Goal: Task Accomplishment & Management: Complete application form

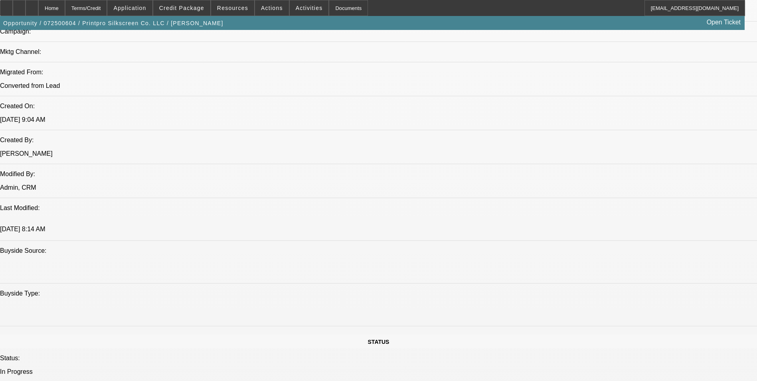
select select "0"
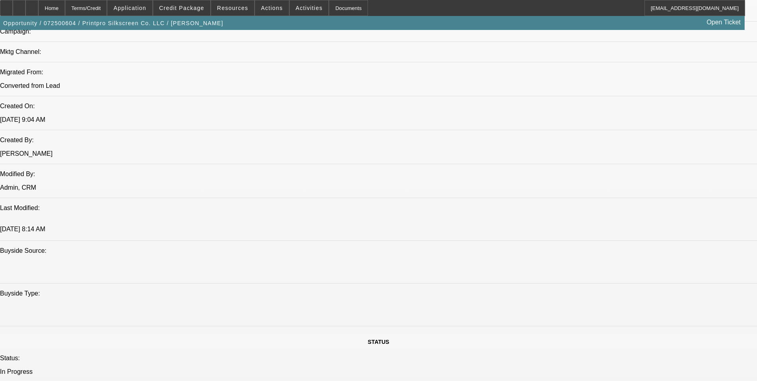
select select "0"
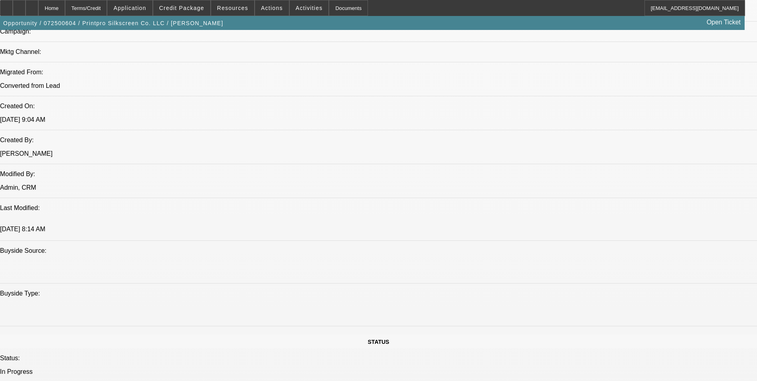
select select "0"
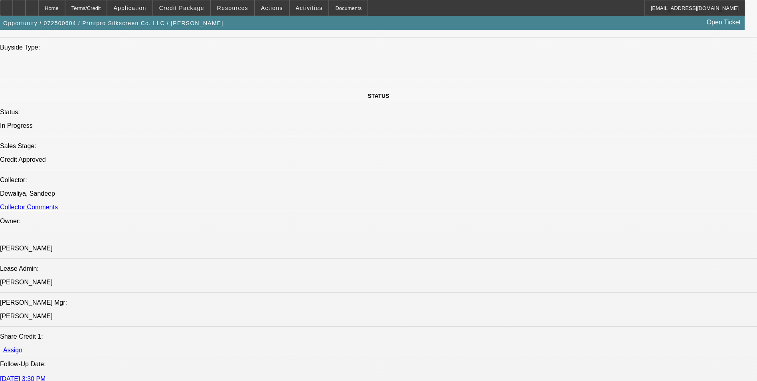
select select "1"
select select "6"
select select "1"
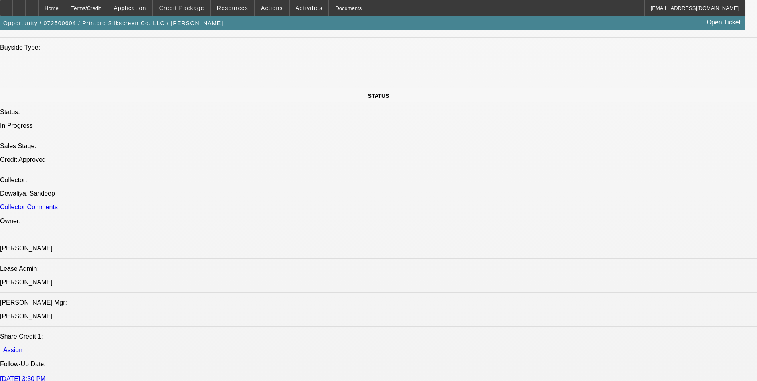
select select "6"
select select "1"
select select "6"
select select "1"
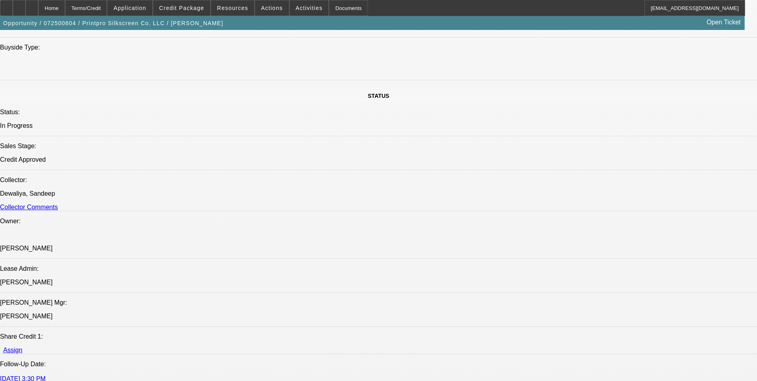
select select "1"
select select "6"
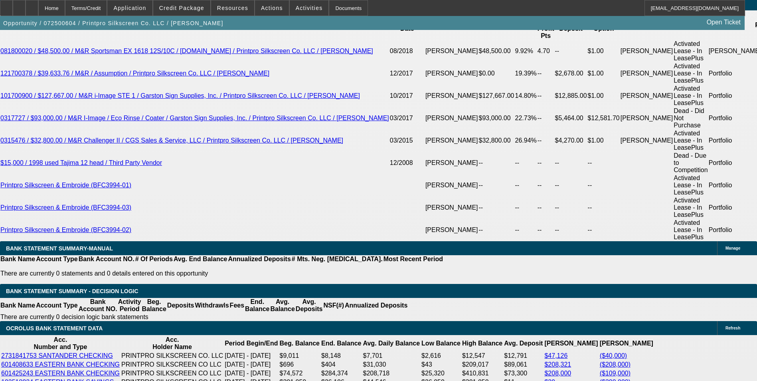
scroll to position [1534, 0]
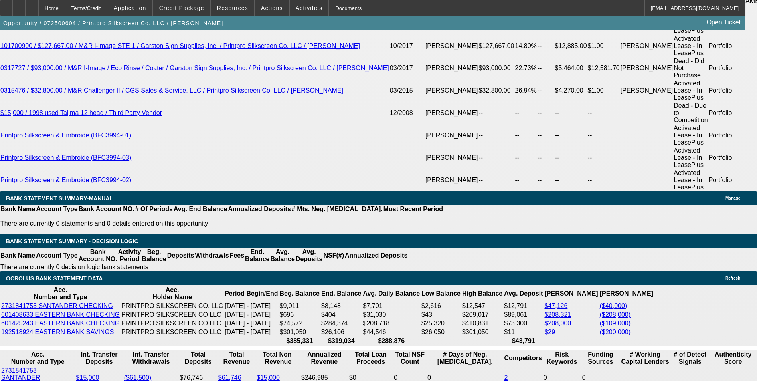
drag, startPoint x: 241, startPoint y: 173, endPoint x: 297, endPoint y: 174, distance: 56.3
type input "$25,000.00"
type input "UNKNOWN"
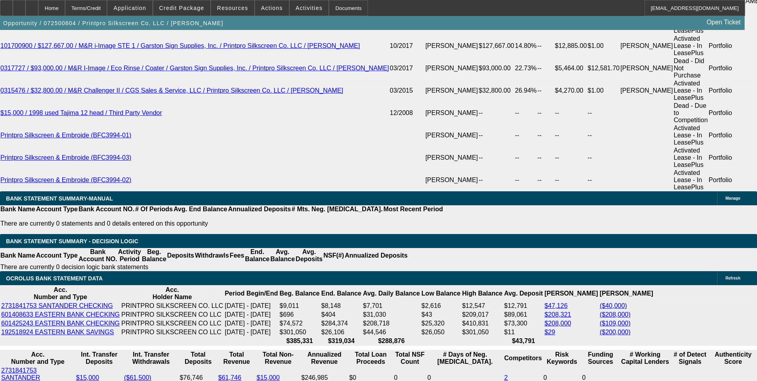
type input "$15,849.21"
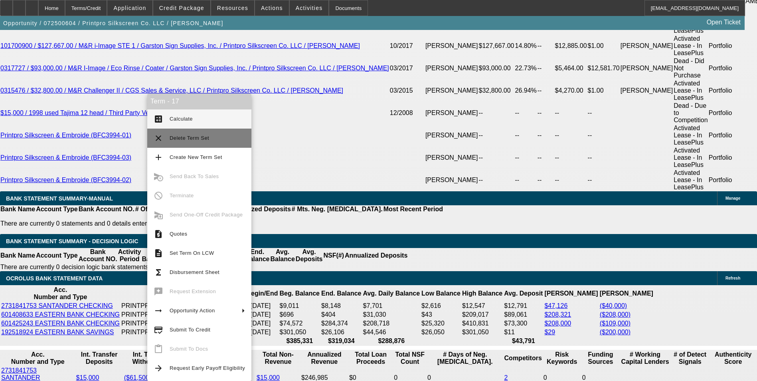
click at [211, 133] on span "Delete Term Set" at bounding box center [207, 138] width 75 height 10
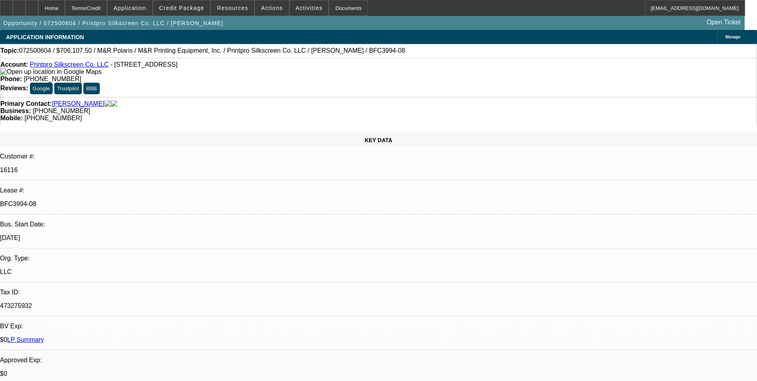
select select "0"
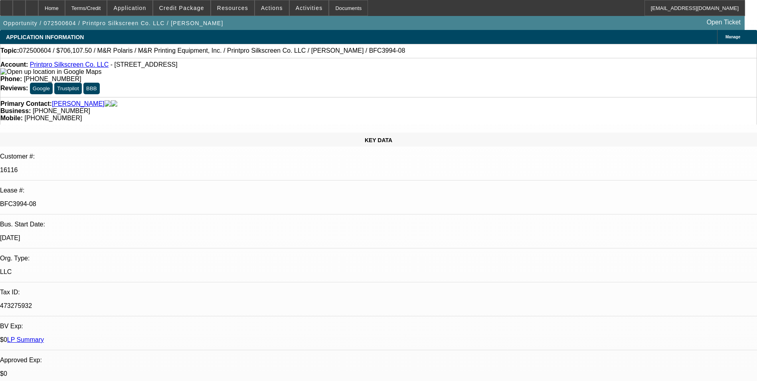
select select "0"
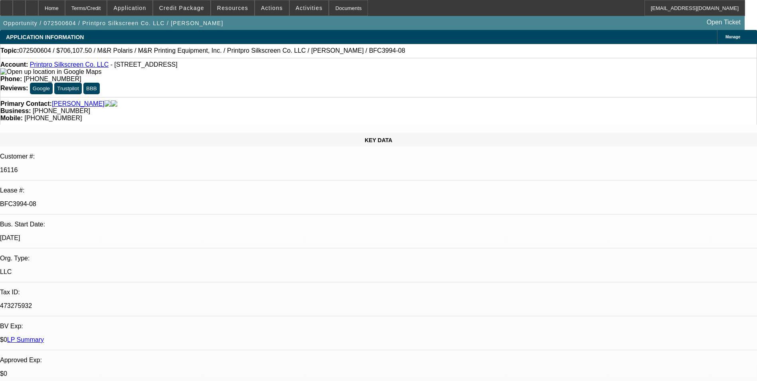
select select "0"
select select "1"
select select "6"
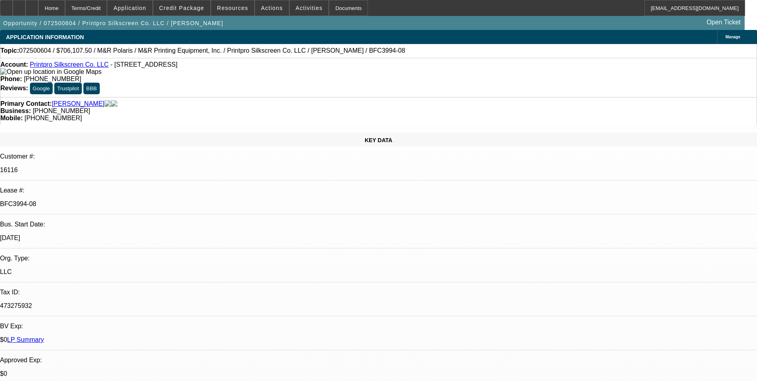
select select "1"
select select "6"
select select "1"
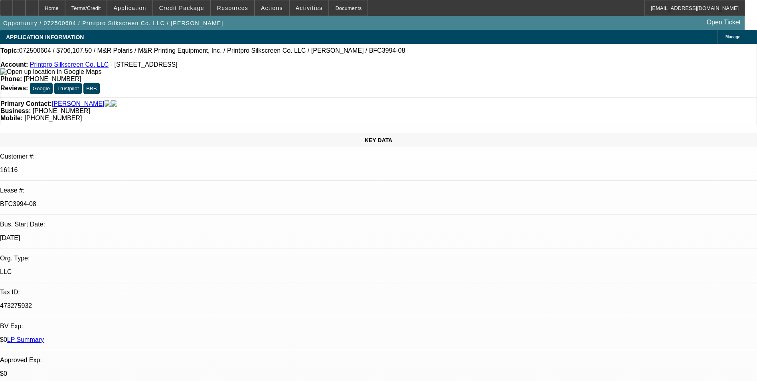
select select "6"
select select "1"
select select "6"
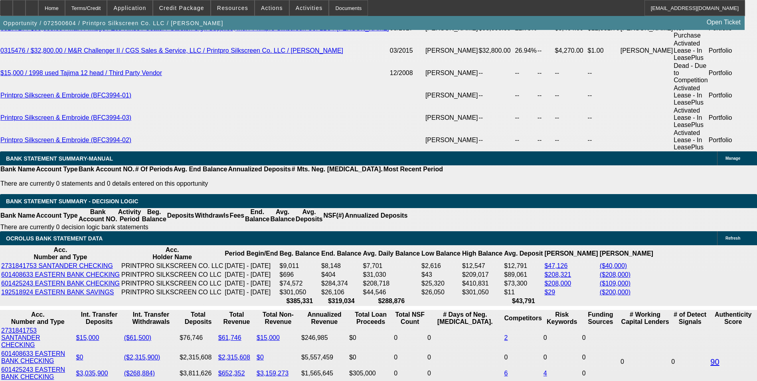
scroll to position [1556, 0]
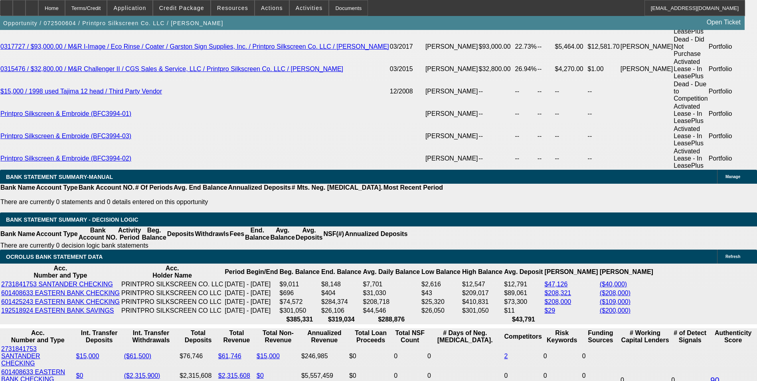
drag, startPoint x: 144, startPoint y: 154, endPoint x: 220, endPoint y: 157, distance: 75.9
type input "$25,000.00"
type input "UNKNOWN"
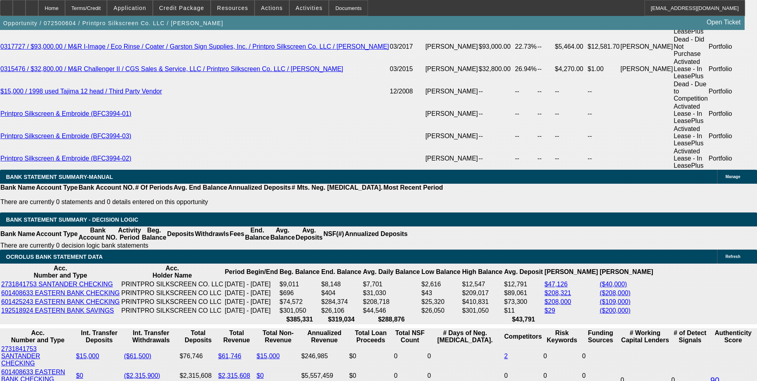
type input "$15,849.21"
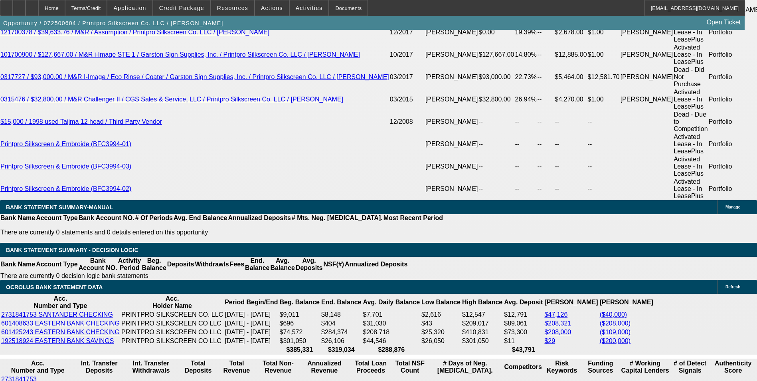
scroll to position [1476, 0]
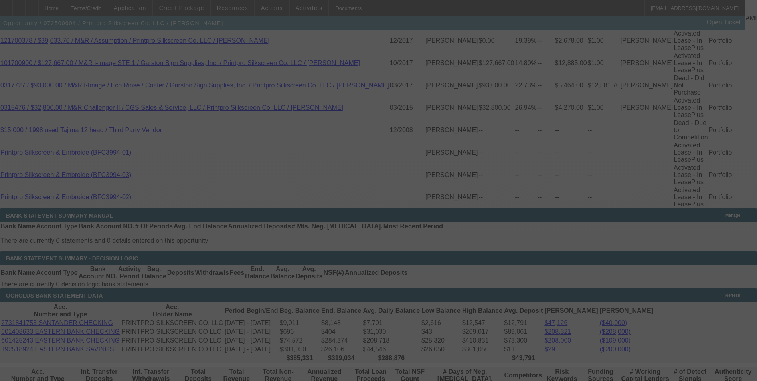
scroll to position [1556, 0]
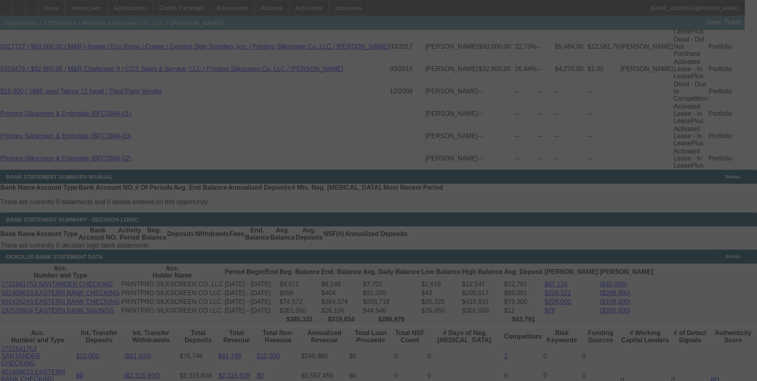
select select "0"
select select "6"
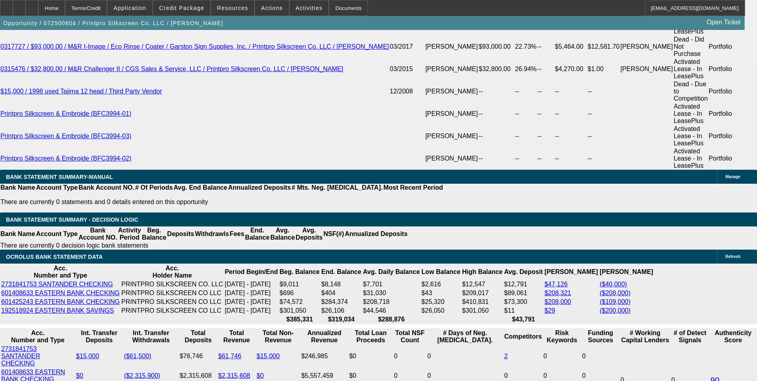
drag, startPoint x: 109, startPoint y: 213, endPoint x: 171, endPoint y: 203, distance: 63.0
type input "1"
type input "UNKNOWN"
type input "15"
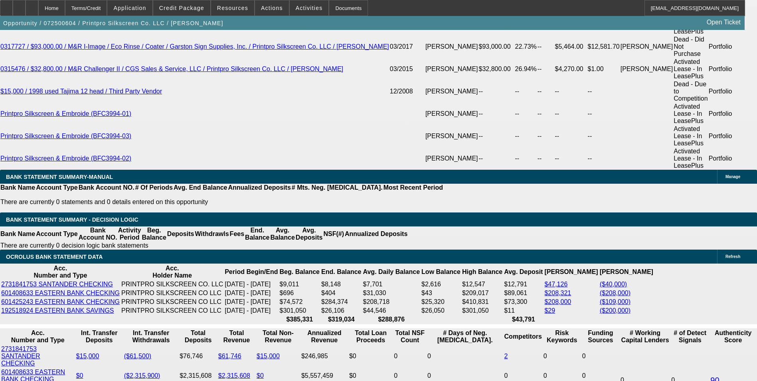
type input "$1,551.82"
type input "11"
type input "$15,801.69"
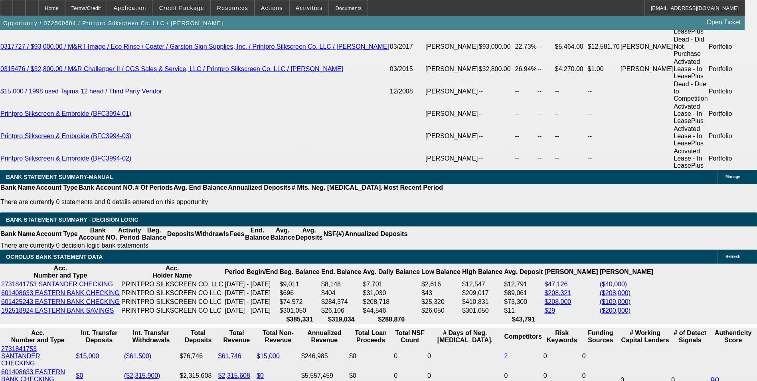
type input "11.2"
type input "$15,874.27"
type input "11.2"
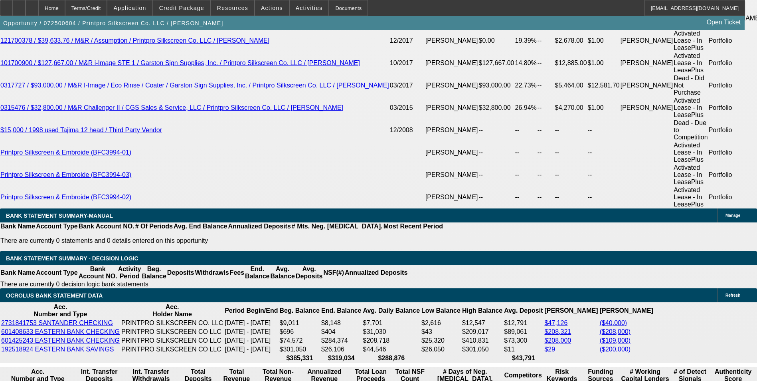
scroll to position [1476, 0]
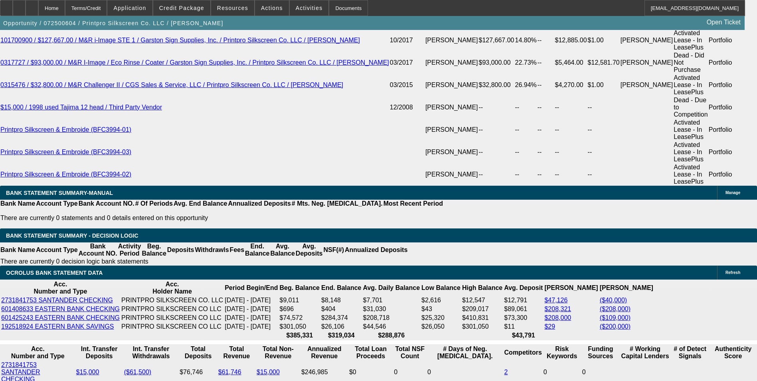
scroll to position [1556, 0]
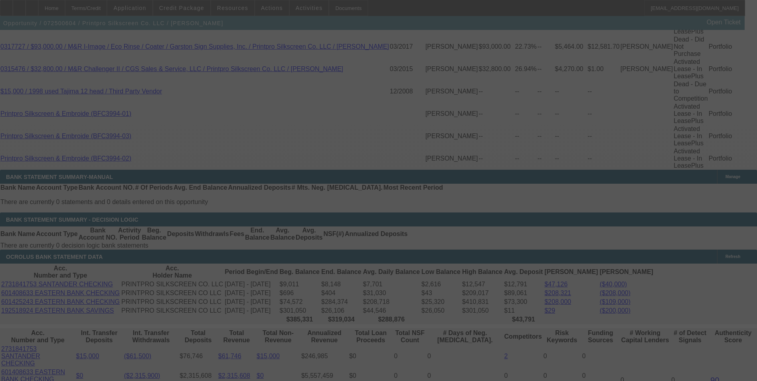
select select "0"
select select "6"
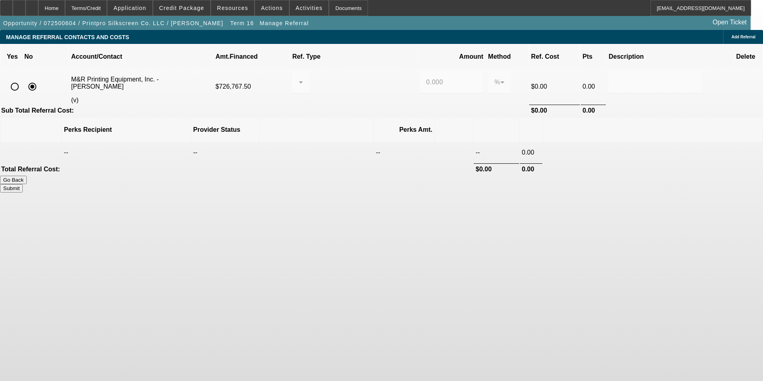
click at [23, 79] on input "radio" at bounding box center [15, 87] width 16 height 16
radio input "true"
click at [299, 77] on div at bounding box center [298, 82] width 0 height 10
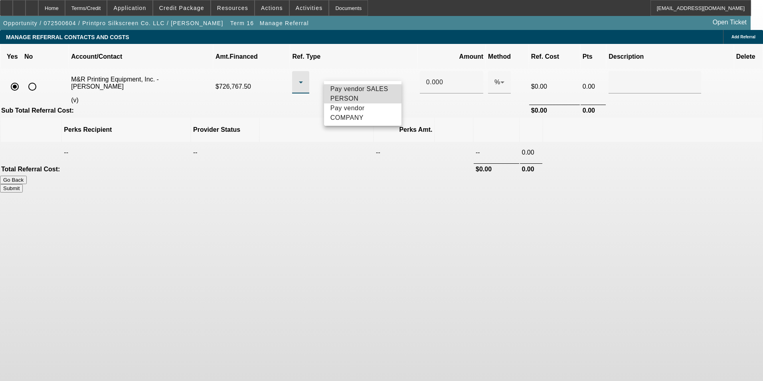
click at [349, 95] on span "Pay vendor SALES PERSON" at bounding box center [362, 93] width 65 height 19
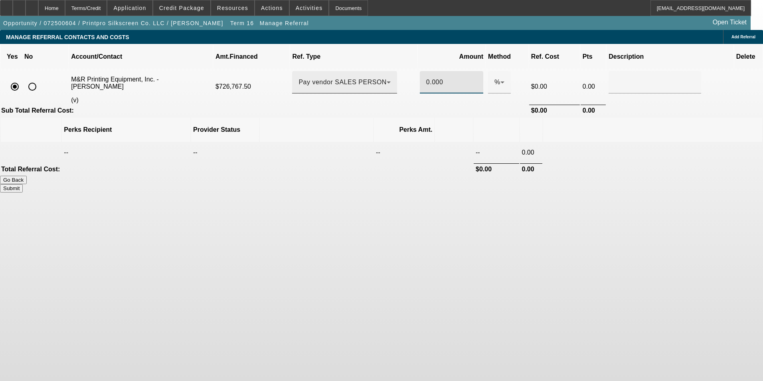
drag, startPoint x: 433, startPoint y: 70, endPoint x: 388, endPoint y: 78, distance: 45.9
click at [401, 78] on tr "M&R Printing Equipment, Inc. - Slutzky, Dennis (v) $726,767.50 Pay vendor SALES…" at bounding box center [381, 86] width 761 height 34
click at [467, 280] on body "Home Terms/Credit Application Credit Package Resources Actions Activities Docum…" at bounding box center [381, 190] width 763 height 381
click at [23, 184] on button "Submit" at bounding box center [11, 188] width 23 height 8
type input "0.200"
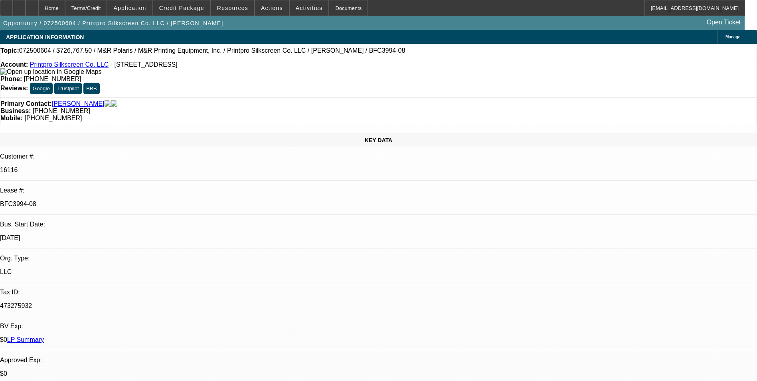
select select "0"
select select "6"
select select "0"
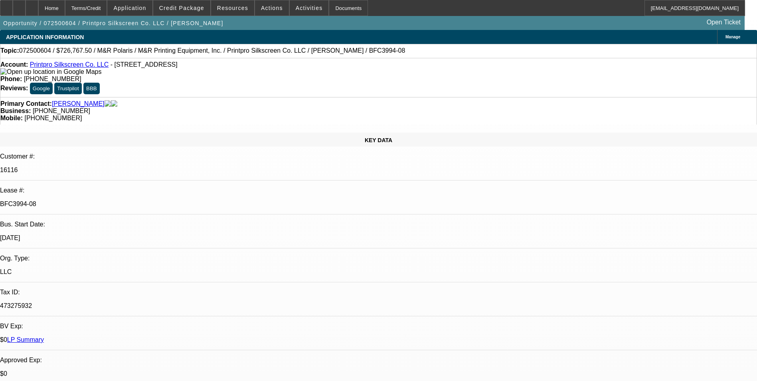
select select "0"
select select "6"
select select "0"
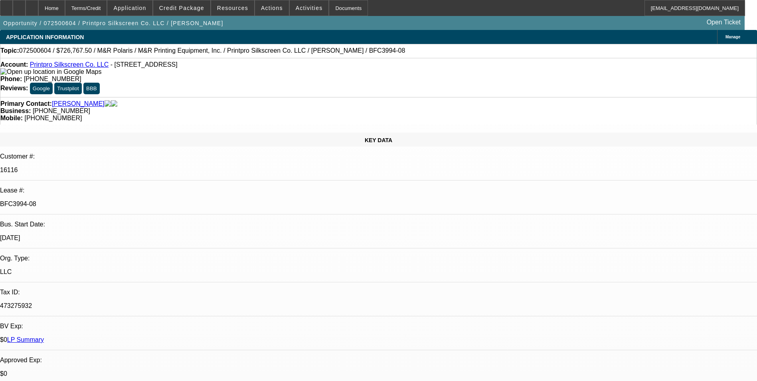
select select "0"
select select "6"
select select "0"
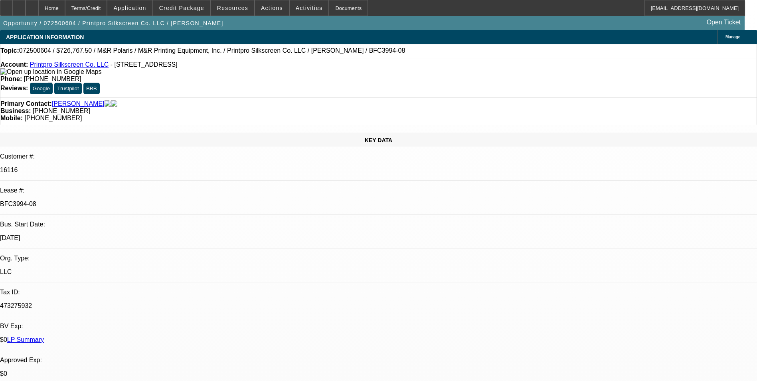
select select "6"
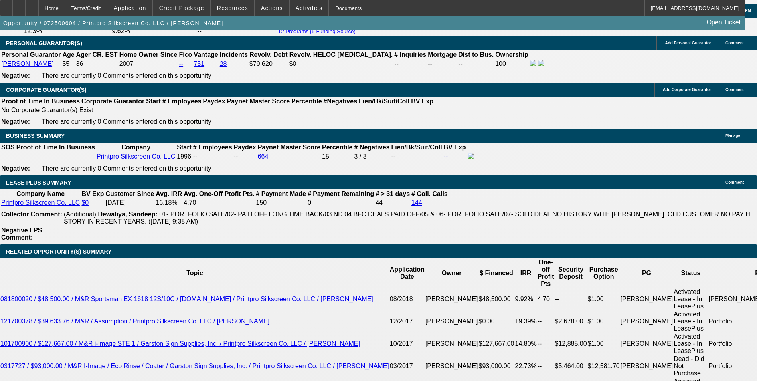
scroll to position [1556, 0]
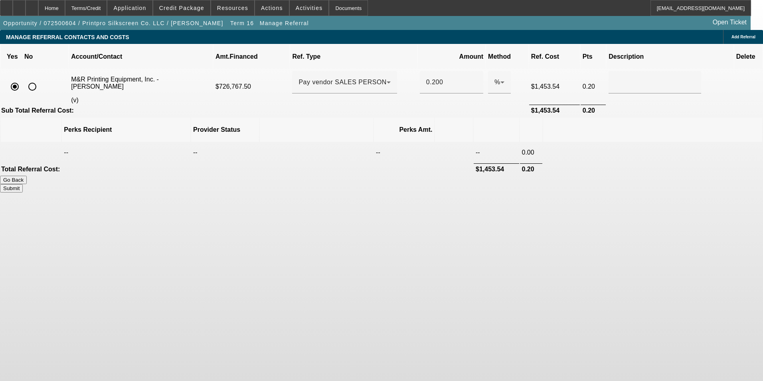
click at [729, 37] on icon at bounding box center [729, 37] width 0 height 0
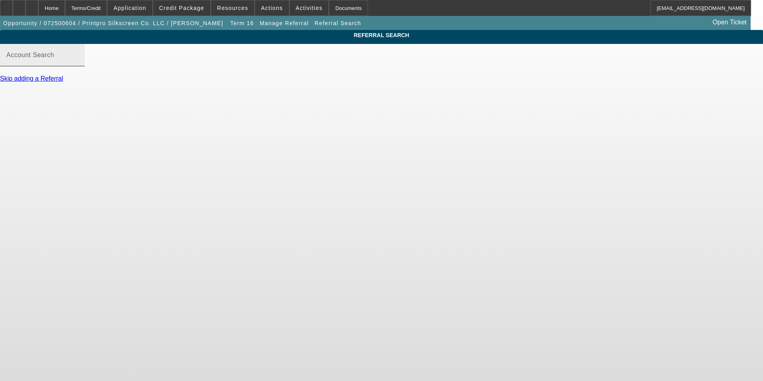
click at [78, 66] on div "Account Search" at bounding box center [42, 55] width 72 height 22
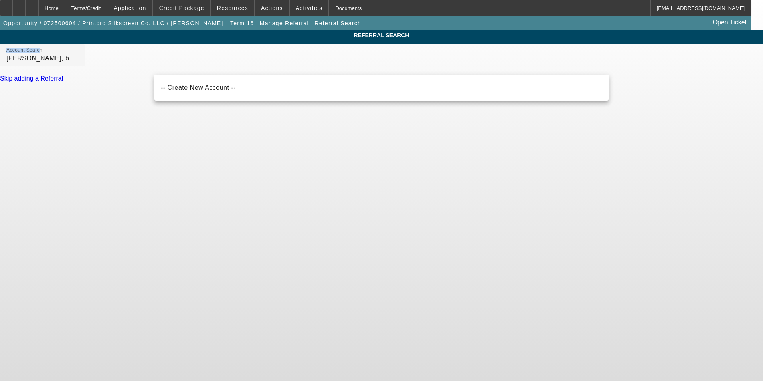
drag, startPoint x: 194, startPoint y: 61, endPoint x: 145, endPoint y: 71, distance: 50.6
click at [145, 71] on div "REFERRAL SEARCH Account Search pettis, b Skip adding a Referral" at bounding box center [381, 63] width 763 height 67
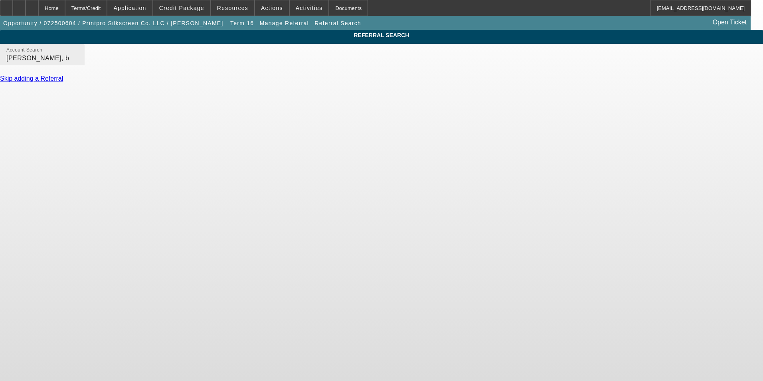
drag, startPoint x: 145, startPoint y: 71, endPoint x: 189, endPoint y: 71, distance: 43.9
click at [78, 66] on div "Account Search pettis, b" at bounding box center [42, 55] width 72 height 22
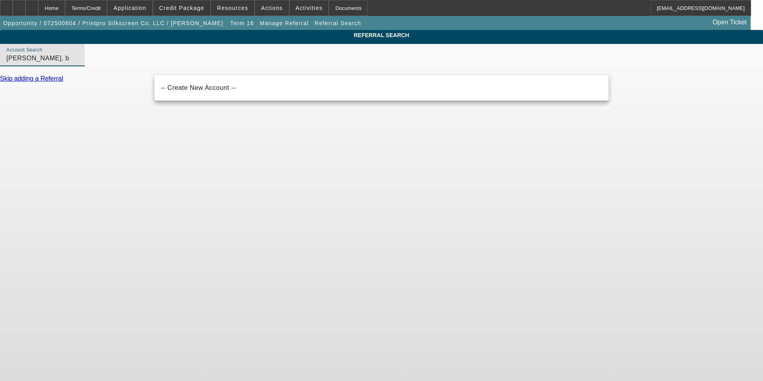
drag, startPoint x: 197, startPoint y: 69, endPoint x: 133, endPoint y: 77, distance: 63.9
click at [133, 77] on div "REFERRAL SEARCH Account Search pettis, b Skip adding a Referral" at bounding box center [381, 63] width 763 height 67
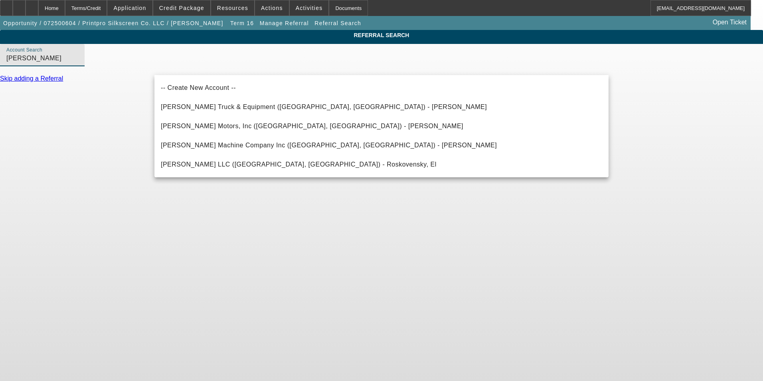
type input "pett"
click at [133, 77] on div "REFERRAL SEARCH Account Search pett Skip adding a Referral" at bounding box center [381, 63] width 763 height 67
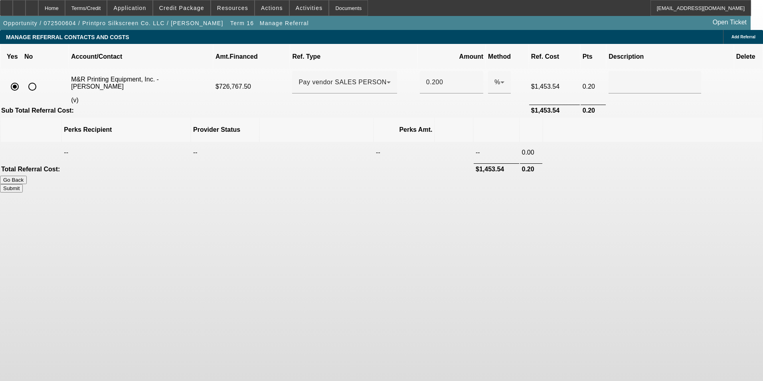
click at [723, 32] on div "Add Referral" at bounding box center [743, 37] width 40 height 14
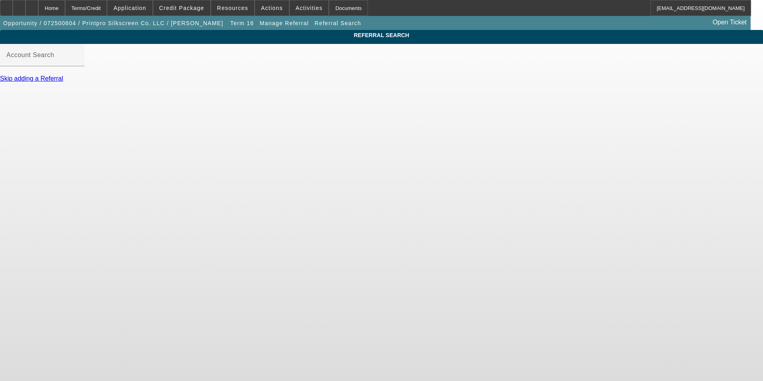
click at [85, 75] on div at bounding box center [42, 70] width 85 height 9
click at [78, 62] on input "Account Search" at bounding box center [42, 58] width 72 height 10
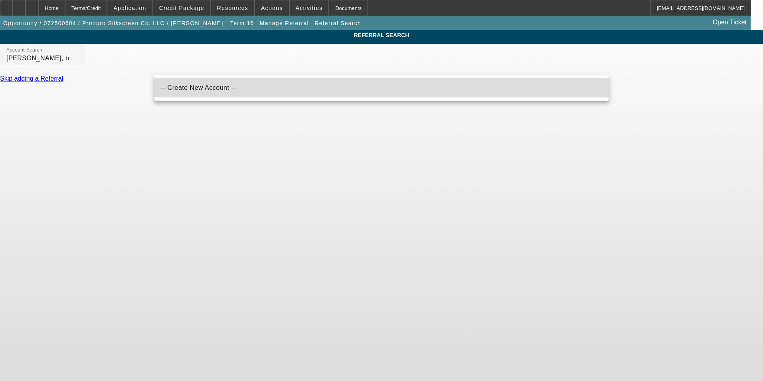
click at [206, 88] on span "-- Create New Account --" at bounding box center [198, 87] width 75 height 7
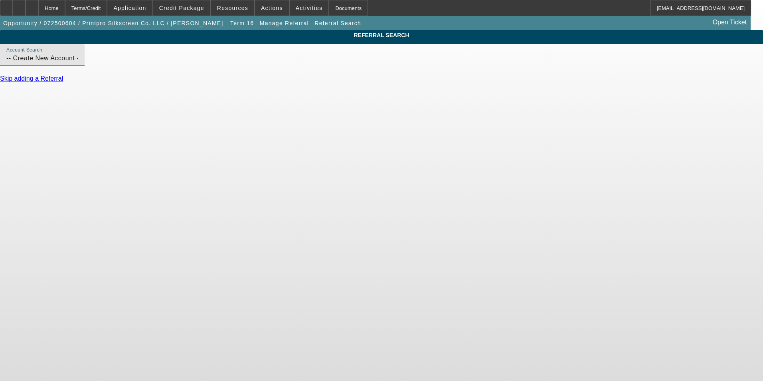
drag, startPoint x: 241, startPoint y: 68, endPoint x: 81, endPoint y: 96, distance: 162.8
click at [81, 96] on div "REFERRAL SEARCH Account Search -- Create New Account -- Skip adding a Referral" at bounding box center [381, 63] width 763 height 67
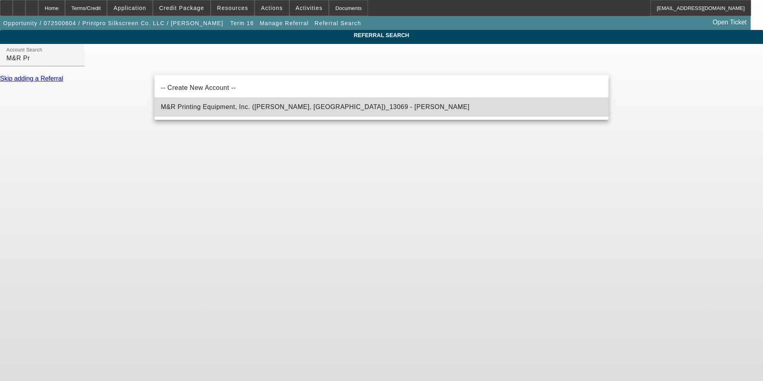
click at [213, 112] on mat-option "M&R Printing Equipment, Inc. (Roselle, IL)_13069 - Sweem, Danny" at bounding box center [381, 106] width 454 height 19
type input "M&R Printing Equipment, Inc. (Roselle, IL)_13069 - Sweem, Danny"
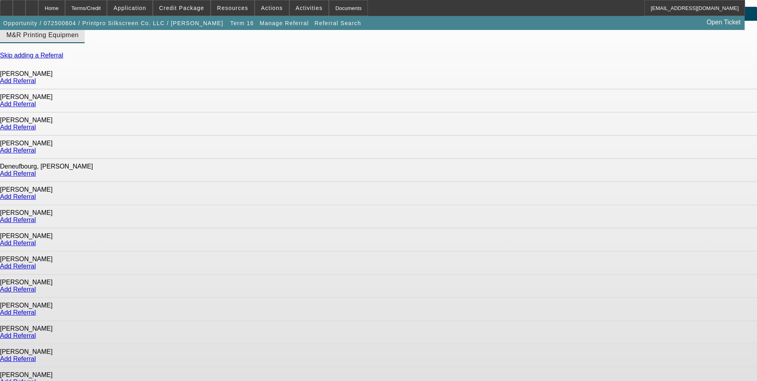
scroll to position [36, 0]
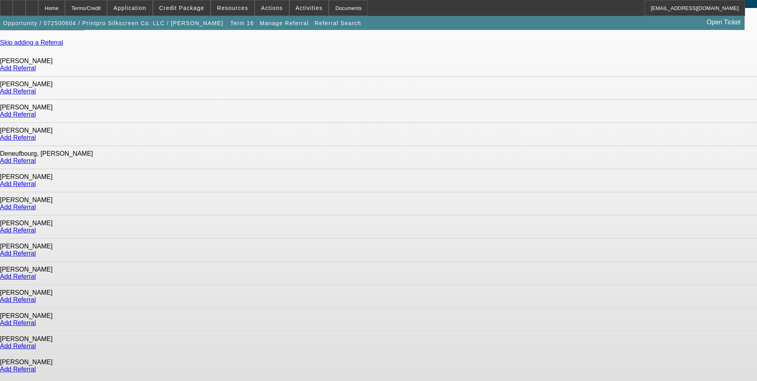
click at [36, 296] on link "Add Referral" at bounding box center [18, 299] width 36 height 7
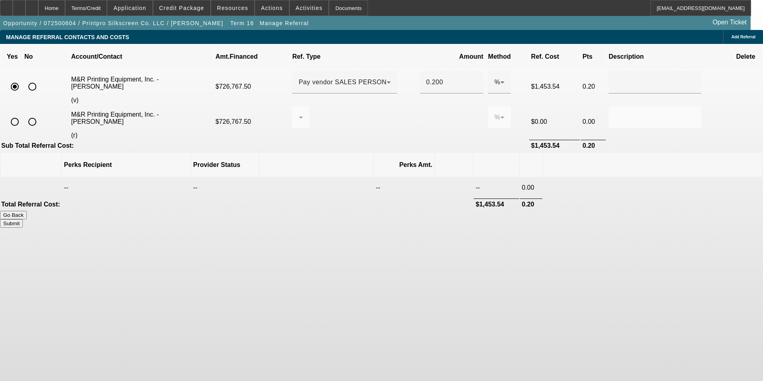
click at [23, 114] on input "radio" at bounding box center [15, 122] width 16 height 16
radio input "true"
click at [299, 113] on div at bounding box center [298, 118] width 0 height 10
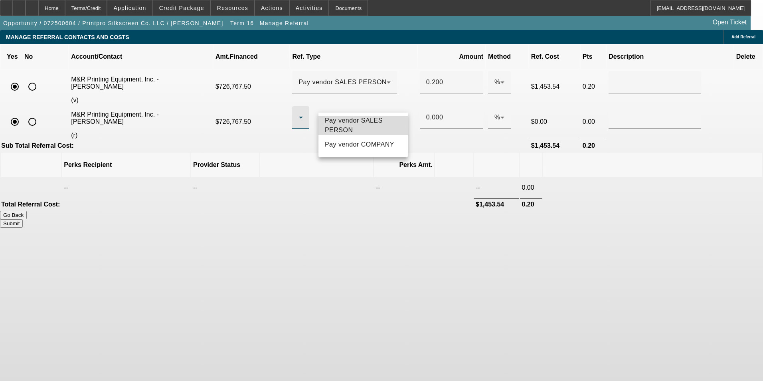
click at [345, 125] on span "Pay vendor SALES PERSON" at bounding box center [363, 125] width 77 height 19
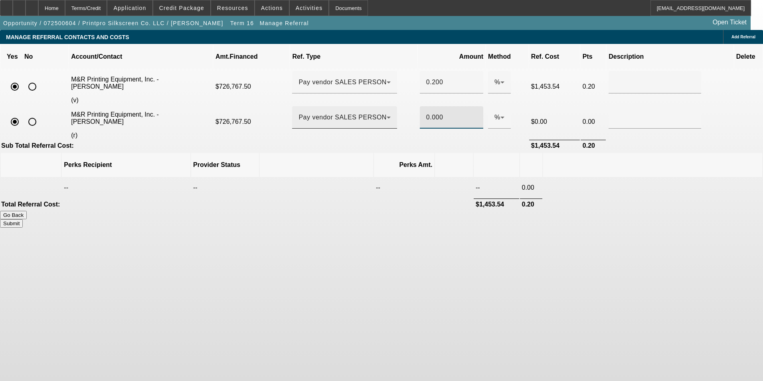
drag, startPoint x: 436, startPoint y: 104, endPoint x: 392, endPoint y: 109, distance: 44.6
click at [395, 109] on tr "M&R Printing Equipment, Inc. - Pettis, Brian (r) $726,767.50 Pay vendor SALES P…" at bounding box center [381, 122] width 761 height 34
type input ".15"
click at [440, 77] on input "0.200" at bounding box center [451, 82] width 51 height 10
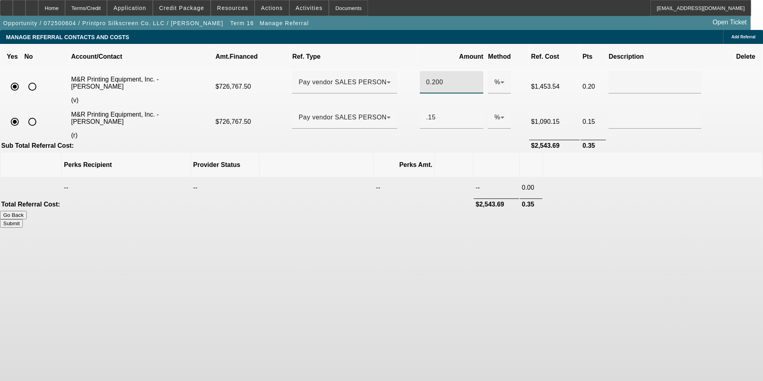
drag, startPoint x: 435, startPoint y: 73, endPoint x: 414, endPoint y: 76, distance: 21.7
click at [420, 76] on div "0.200" at bounding box center [451, 82] width 63 height 22
click at [503, 283] on body "Home Terms/Credit Application Credit Package Resources Actions Activities Docum…" at bounding box center [381, 190] width 763 height 381
click at [23, 219] on button "Submit" at bounding box center [11, 223] width 23 height 8
type input "0.150"
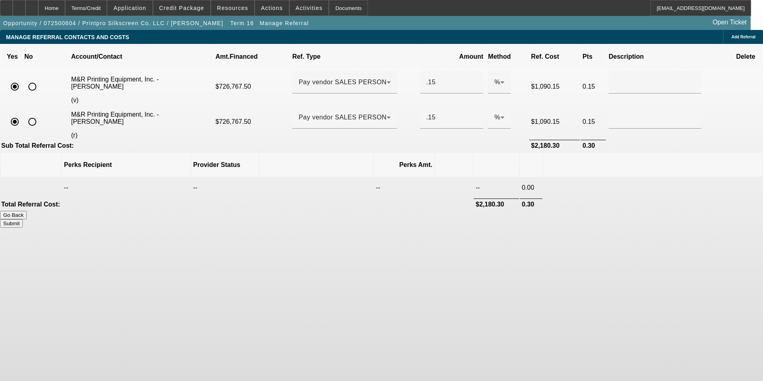
type input "0.150"
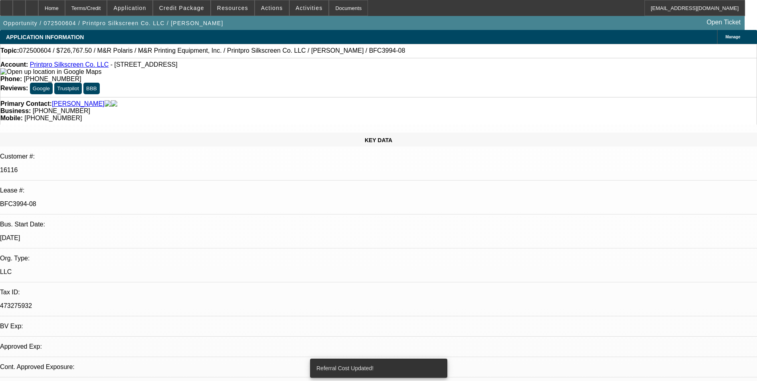
select select "0"
select select "6"
select select "0"
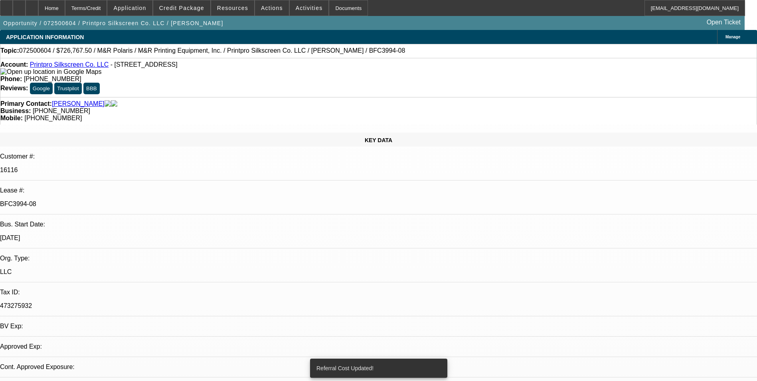
select select "0"
select select "6"
select select "0"
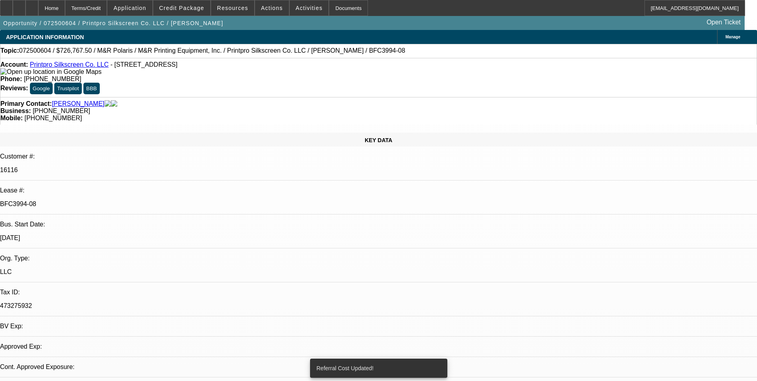
select select "0"
select select "6"
select select "0"
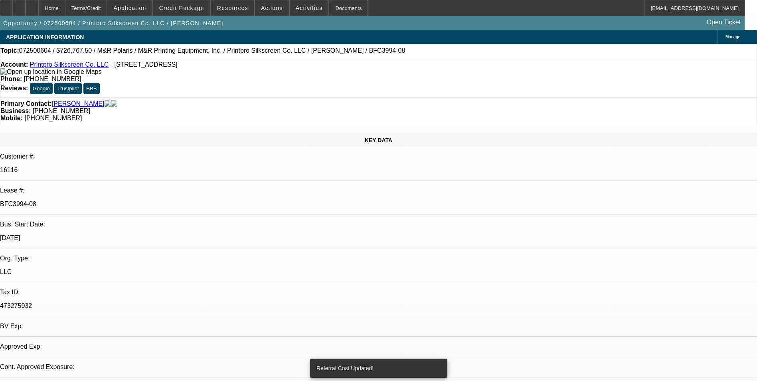
select select "6"
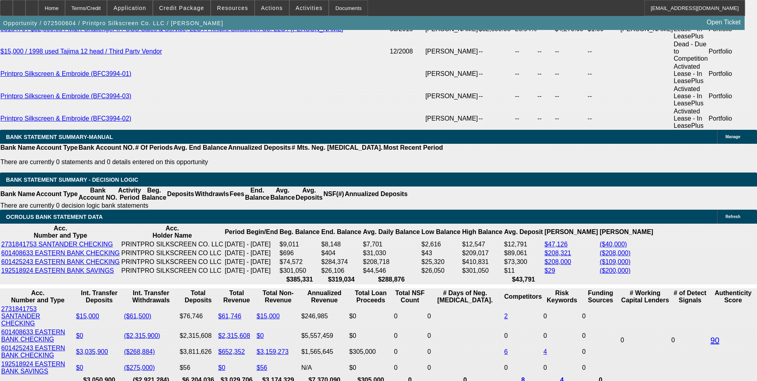
scroll to position [1556, 0]
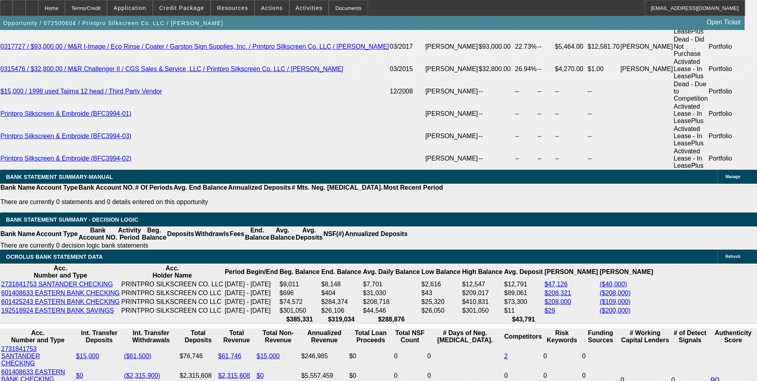
drag, startPoint x: 173, startPoint y: 211, endPoint x: 197, endPoint y: 212, distance: 24.3
type input "UNKNOWN"
type input "11"
type input "$15,801.69"
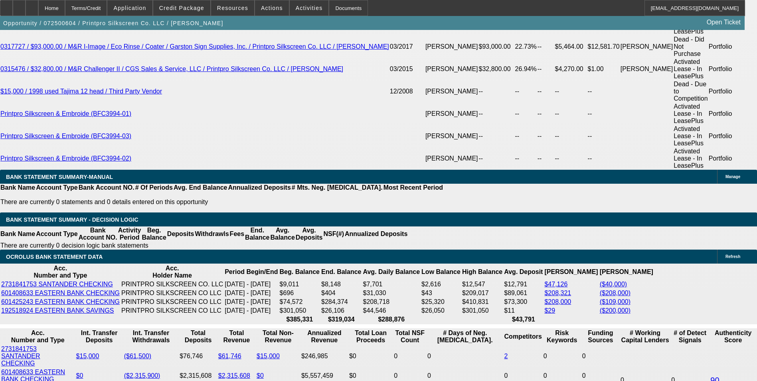
type input "11.2"
type input "$15,874.27"
type input "11.25"
type input "$15,892.45"
type input "11.25"
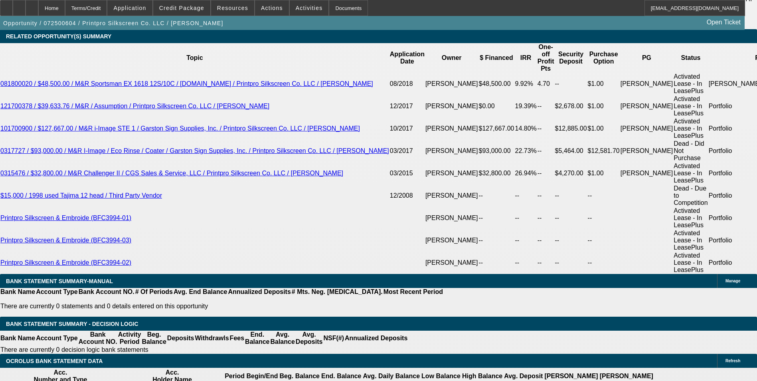
scroll to position [1396, 0]
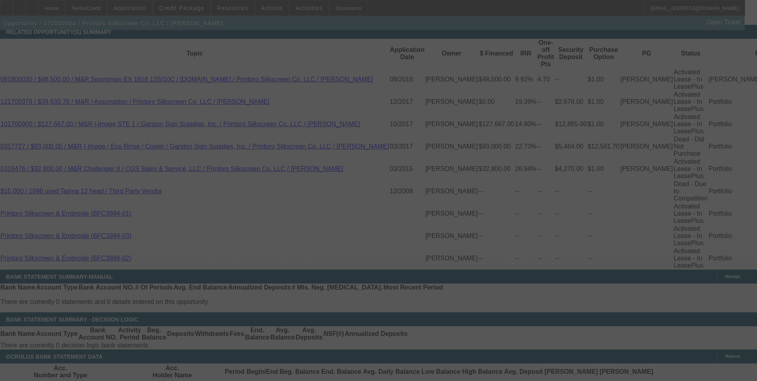
scroll to position [1516, 0]
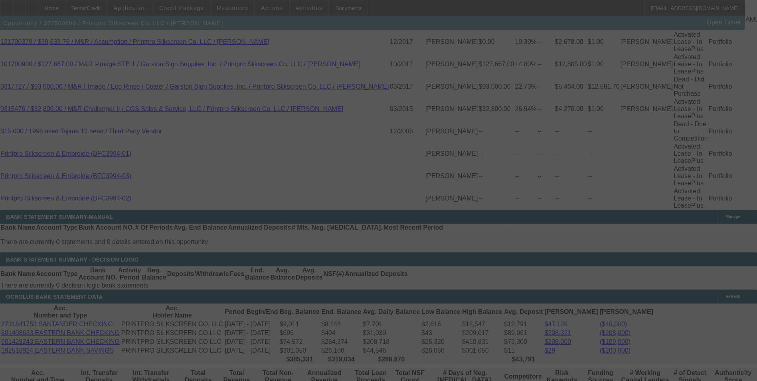
select select "0"
select select "6"
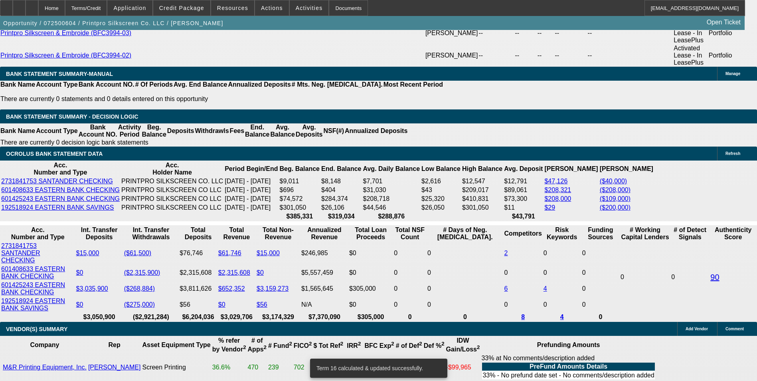
scroll to position [1676, 0]
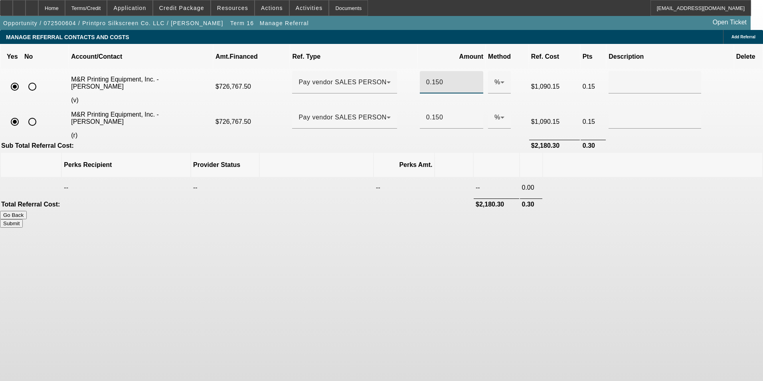
drag, startPoint x: 442, startPoint y: 72, endPoint x: 408, endPoint y: 70, distance: 34.8
click at [408, 70] on tr "M&R Printing Equipment, Inc. - Slutzky, Dennis (v) $726,767.50 Pay vendor SALES…" at bounding box center [381, 86] width 761 height 34
drag, startPoint x: 424, startPoint y: 69, endPoint x: 401, endPoint y: 73, distance: 23.0
click at [401, 73] on tr "M&R Printing Equipment, Inc. - Slutzky, Dennis (v) $726,767.50 Pay vendor SALES…" at bounding box center [381, 86] width 761 height 34
drag, startPoint x: 434, startPoint y: 71, endPoint x: 379, endPoint y: 84, distance: 56.3
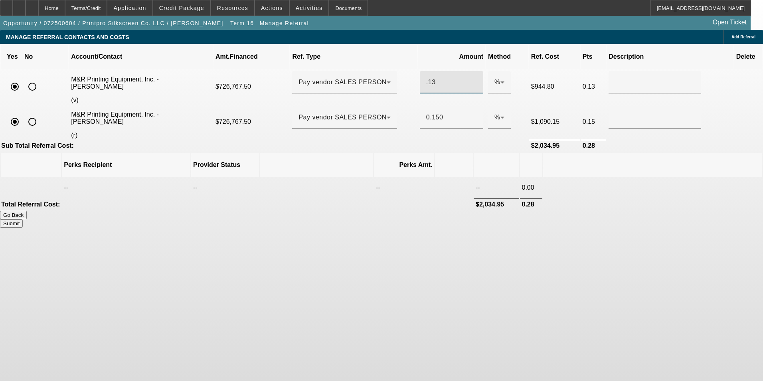
click at [379, 84] on tr "M&R Printing Equipment, Inc. - Slutzky, Dennis (v) $726,767.50 Pay vendor SALES…" at bounding box center [381, 86] width 761 height 34
drag, startPoint x: 437, startPoint y: 68, endPoint x: 410, endPoint y: 73, distance: 27.7
click at [418, 73] on td ".142" at bounding box center [451, 86] width 67 height 34
drag, startPoint x: 433, startPoint y: 70, endPoint x: 415, endPoint y: 74, distance: 18.4
click at [420, 74] on div ".138" at bounding box center [451, 82] width 63 height 22
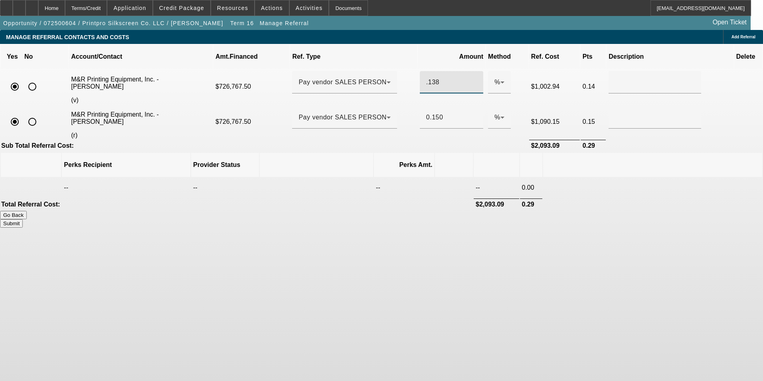
type input "1"
drag, startPoint x: 433, startPoint y: 69, endPoint x: 405, endPoint y: 75, distance: 29.0
click at [405, 75] on tr "M&R Printing Equipment, Inc. - Slutzky, Dennis (v) $726,767.50 Pay vendor SALES…" at bounding box center [381, 86] width 761 height 34
type input "1"
type input ".1377"
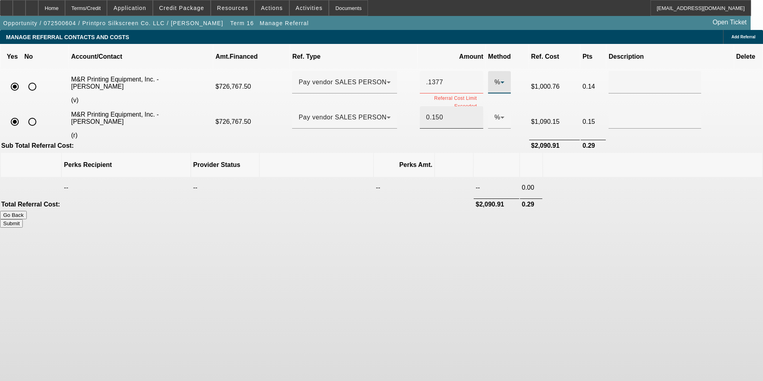
click at [434, 113] on input "0.150" at bounding box center [451, 118] width 51 height 10
drag, startPoint x: 434, startPoint y: 101, endPoint x: 409, endPoint y: 106, distance: 24.8
click at [418, 106] on td "0.150" at bounding box center [451, 122] width 67 height 34
type input ".1377"
click at [23, 219] on button "Submit" at bounding box center [11, 223] width 23 height 8
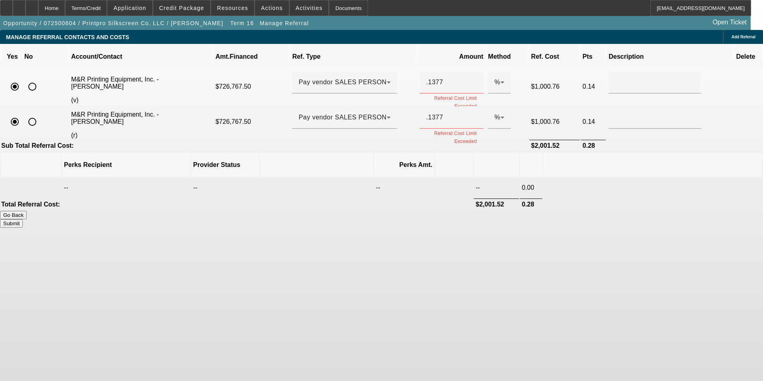
click at [23, 219] on button "Submit" at bounding box center [11, 223] width 23 height 8
click at [381, 153] on th "Perks Amt." at bounding box center [404, 165] width 60 height 24
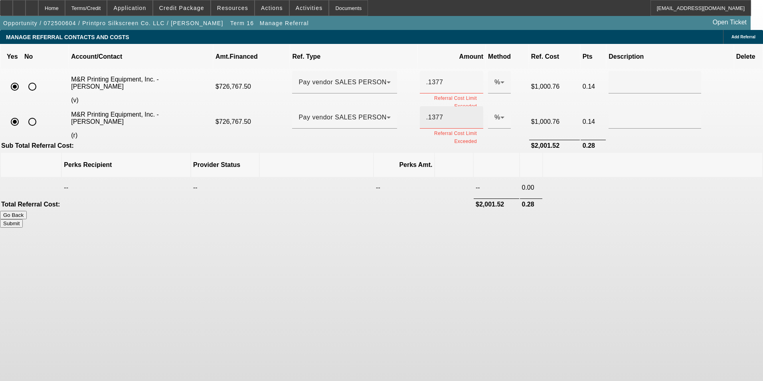
click at [441, 113] on input ".1377" at bounding box center [451, 118] width 51 height 10
click at [442, 77] on input ".1377" at bounding box center [451, 82] width 51 height 10
drag, startPoint x: 441, startPoint y: 70, endPoint x: 417, endPoint y: 71, distance: 24.8
click at [420, 71] on div ".137" at bounding box center [451, 82] width 63 height 22
type input ".138"
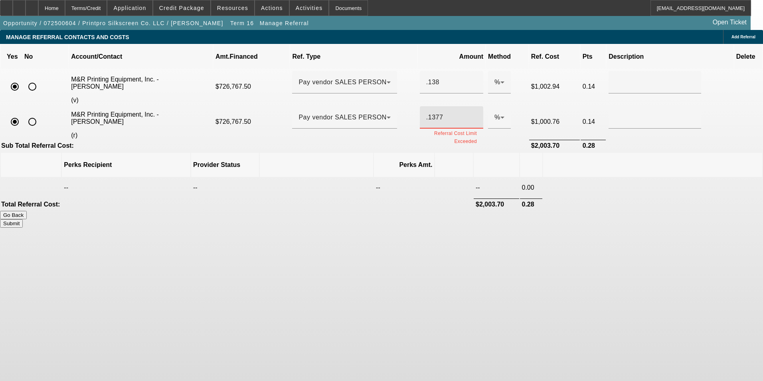
drag, startPoint x: 440, startPoint y: 101, endPoint x: 411, endPoint y: 101, distance: 29.9
click at [418, 105] on td ".1377 Referral Cost Limit Exceeded" at bounding box center [451, 122] width 67 height 34
type input ".138"
click at [23, 219] on button "Submit" at bounding box center [11, 223] width 23 height 8
type input "0.138"
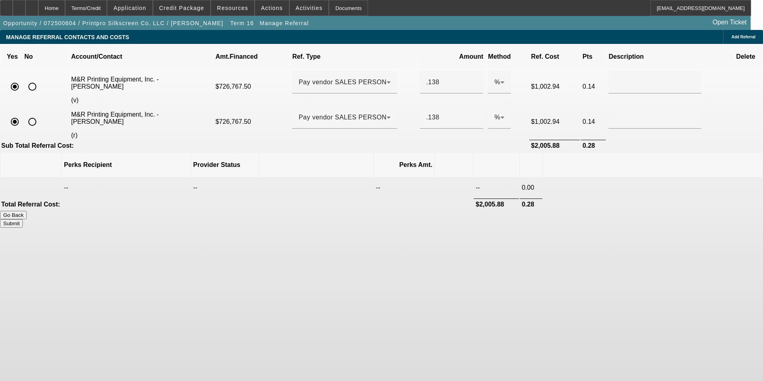
type input "0.138"
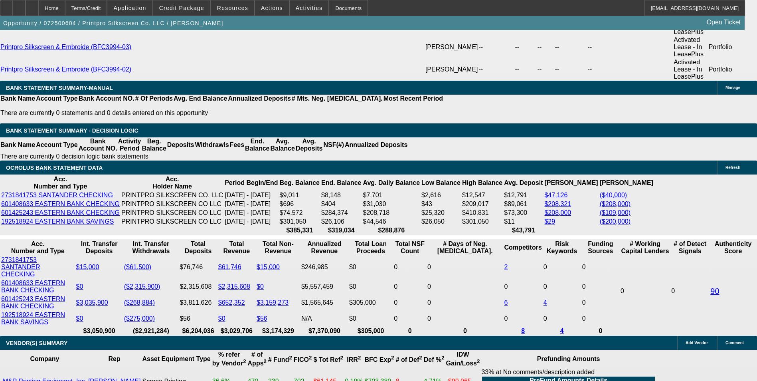
select select "0"
select select "6"
select select "0"
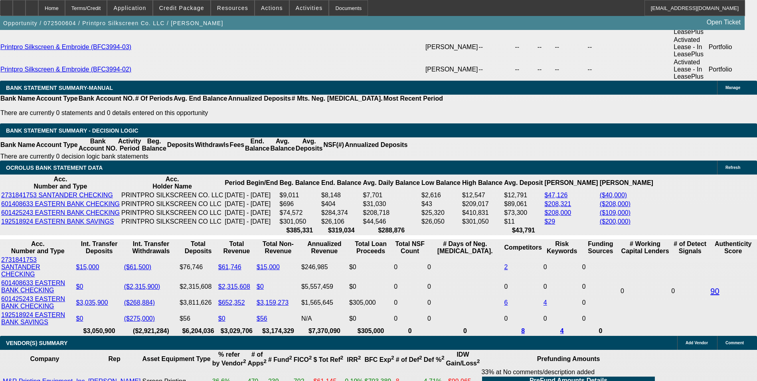
select select "0"
select select "6"
select select "0"
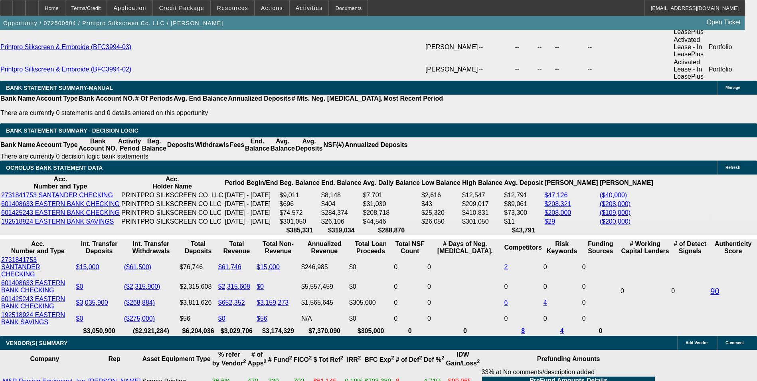
select select "0"
select select "6"
select select "0"
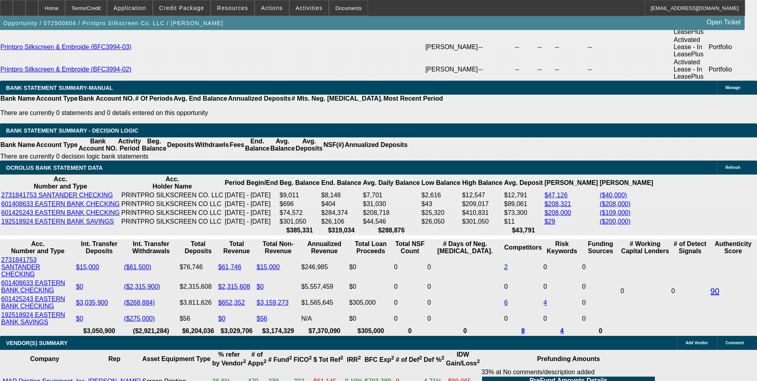
select select "6"
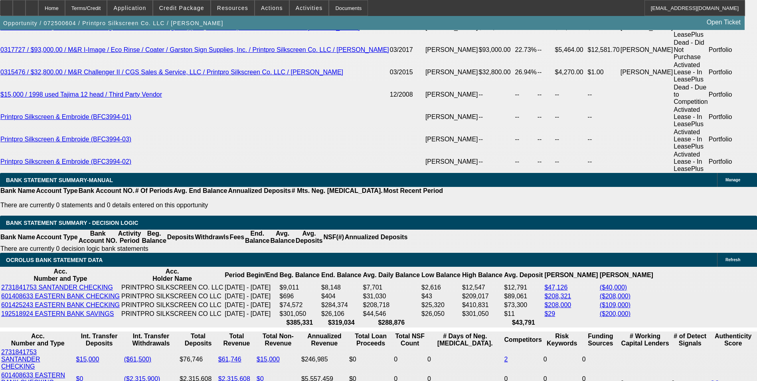
scroll to position [1538, 0]
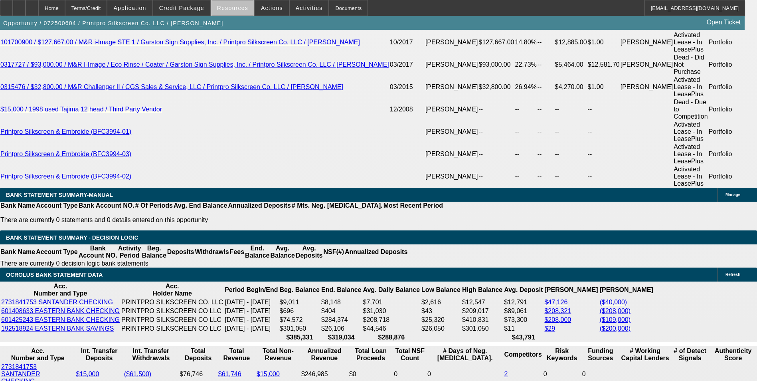
click at [239, 12] on span at bounding box center [232, 7] width 43 height 19
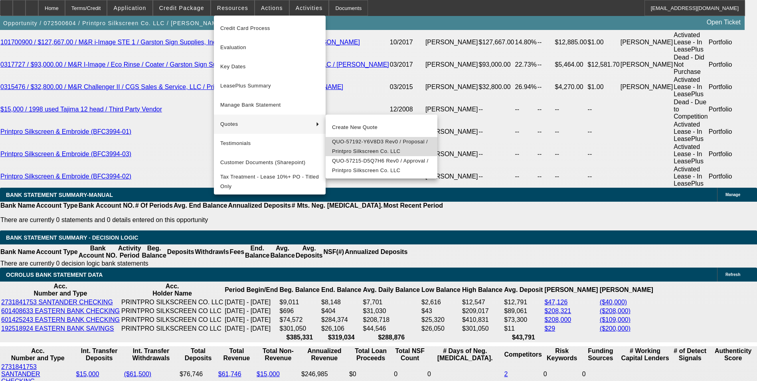
click at [381, 149] on span "QUO-57192-Y6V8D3 Rev0 / Proposal / Printpro Silkscreen Co. LLC" at bounding box center [381, 146] width 99 height 19
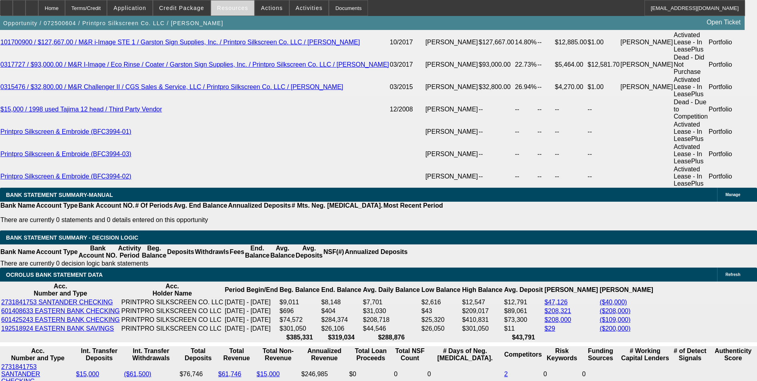
click at [231, 11] on span at bounding box center [232, 7] width 43 height 19
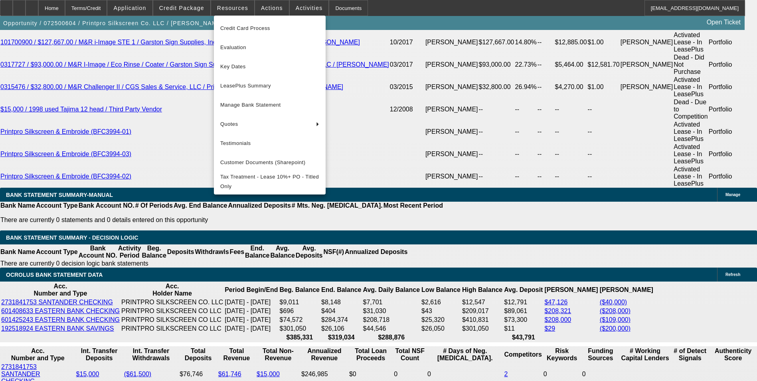
click at [191, 11] on div at bounding box center [378, 190] width 757 height 381
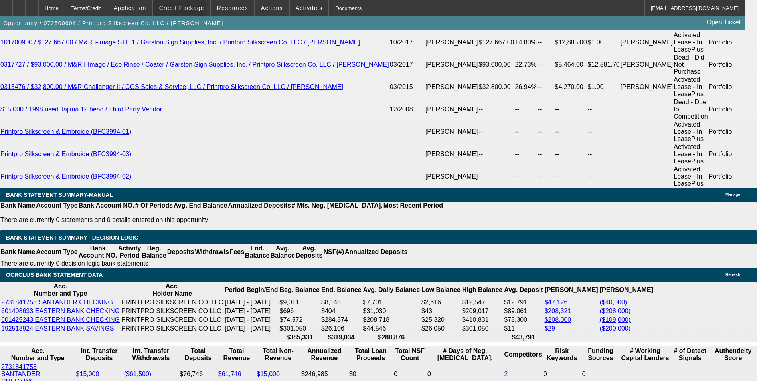
click at [191, 11] on span "Credit Package" at bounding box center [181, 8] width 45 height 6
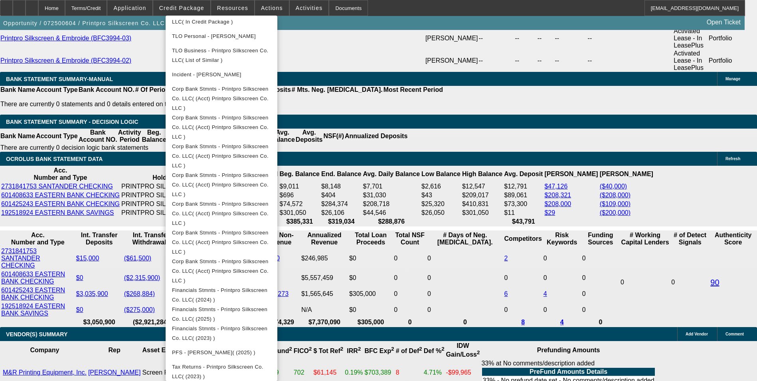
scroll to position [1658, 0]
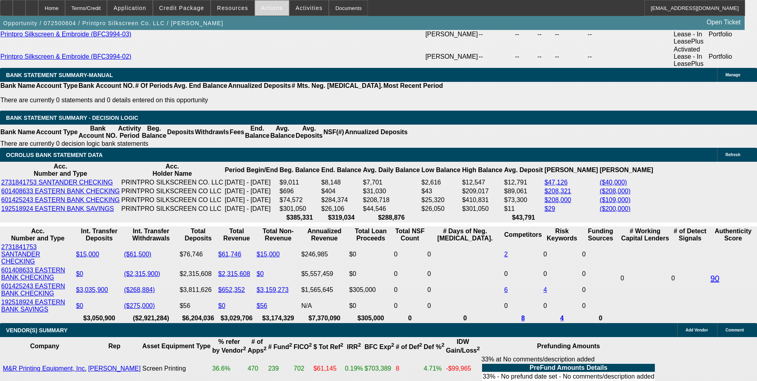
click at [268, 8] on span "Actions" at bounding box center [272, 8] width 22 height 6
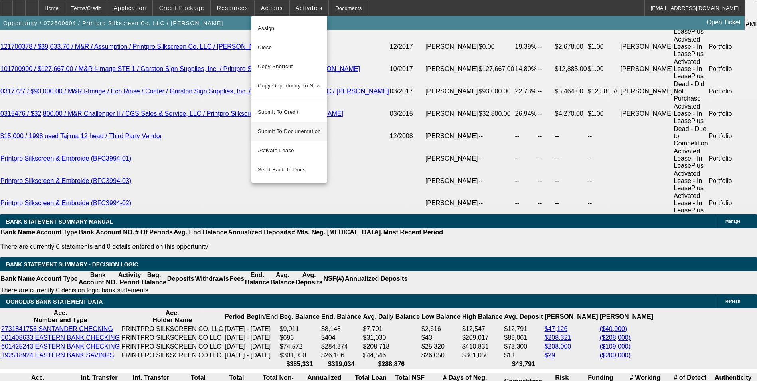
scroll to position [1498, 0]
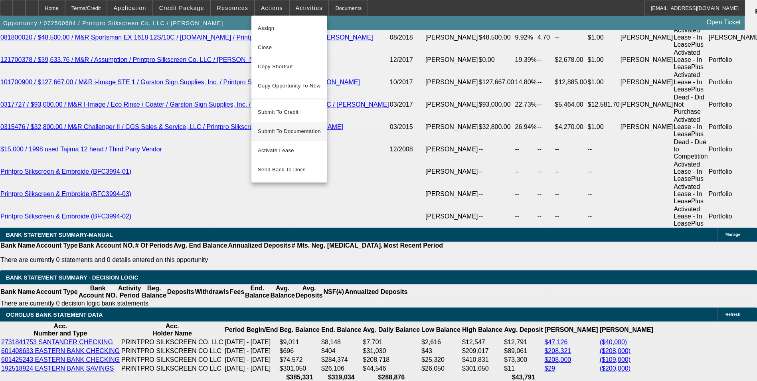
click at [291, 122] on button "Submit To Documentation" at bounding box center [289, 131] width 76 height 19
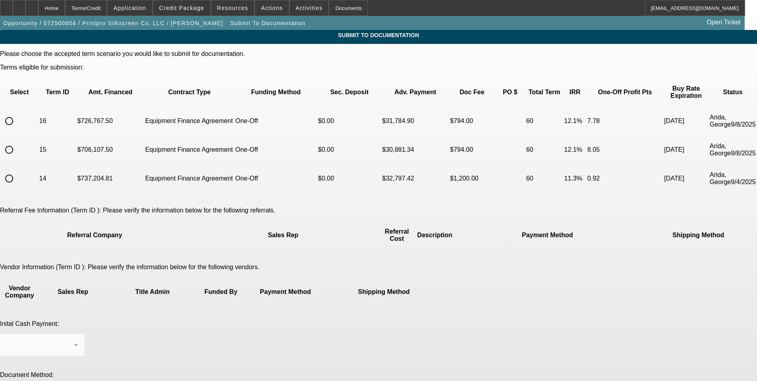
click at [17, 116] on input "radio" at bounding box center [9, 121] width 16 height 16
radio input "true"
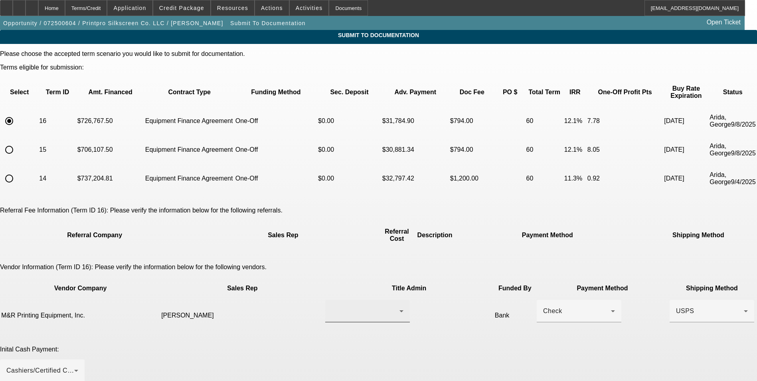
click at [347, 306] on div at bounding box center [366, 311] width 68 height 10
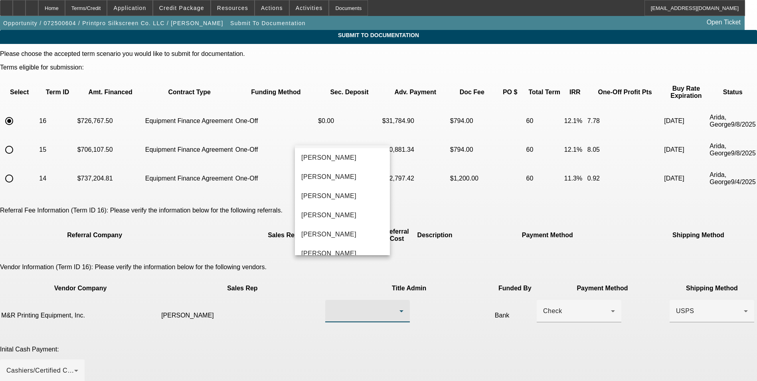
scroll to position [160, 0]
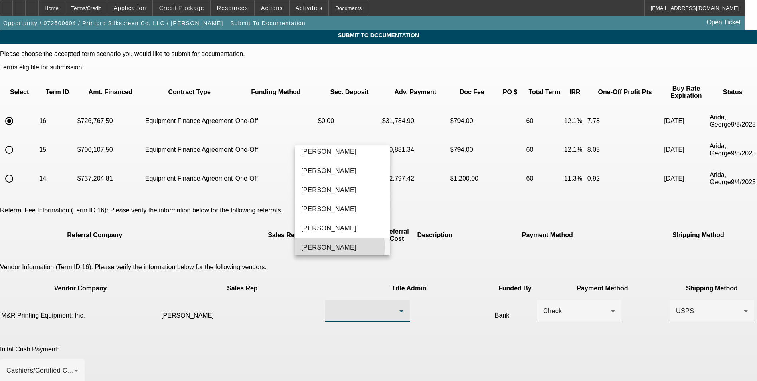
click at [339, 247] on span "Slutzky, Dennis" at bounding box center [328, 248] width 55 height 10
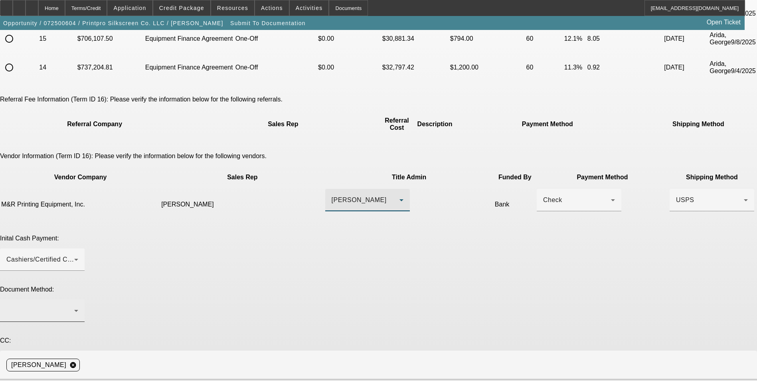
scroll to position [120, 0]
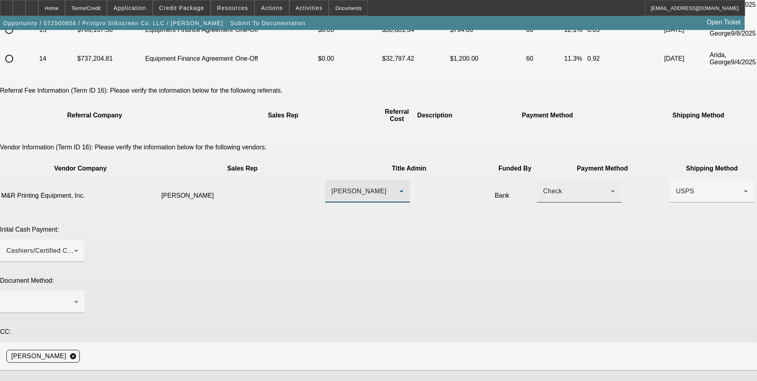
click at [543, 180] on div "Check" at bounding box center [579, 191] width 72 height 22
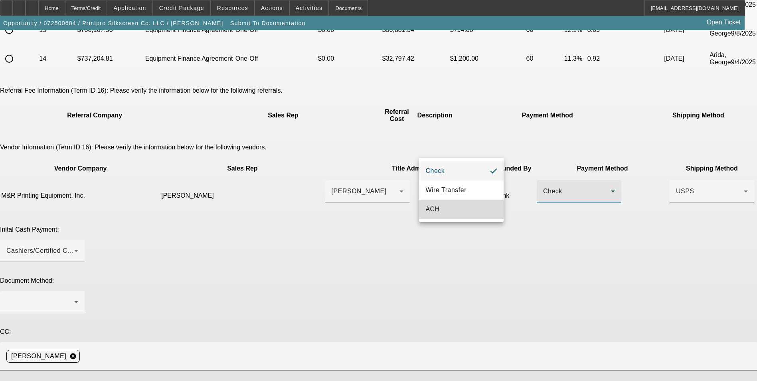
click at [450, 207] on mat-option "ACH" at bounding box center [461, 208] width 85 height 19
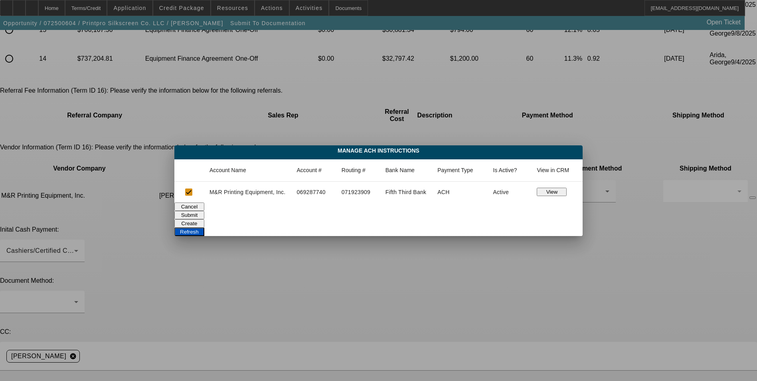
click at [204, 214] on button "Submit" at bounding box center [189, 215] width 30 height 8
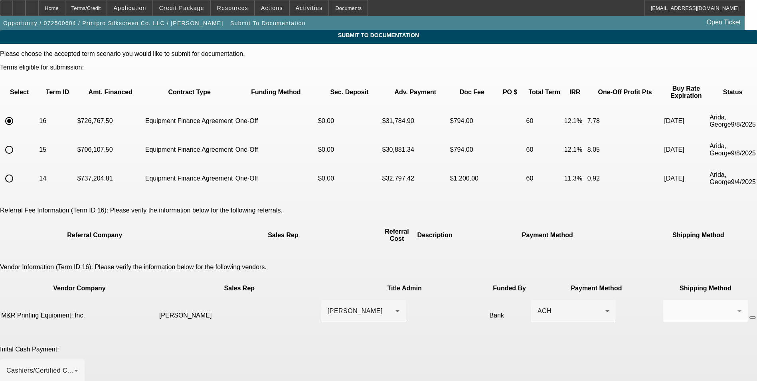
scroll to position [120, 0]
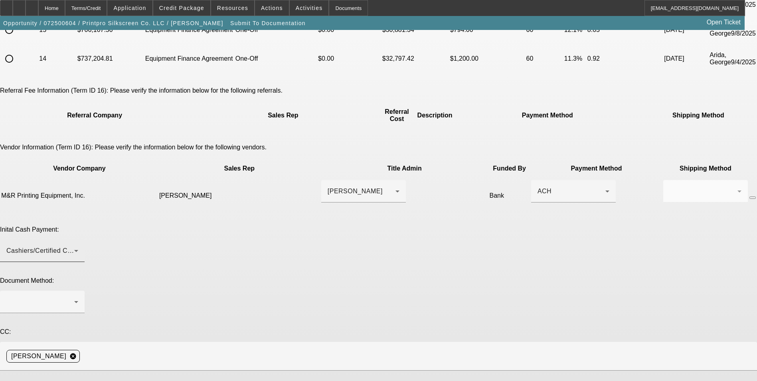
click at [74, 246] on div "Cashiers/Certified Check" at bounding box center [40, 251] width 68 height 10
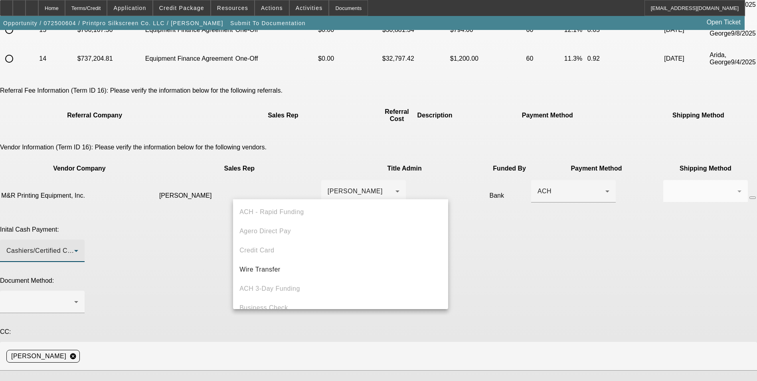
scroll to position [28, 0]
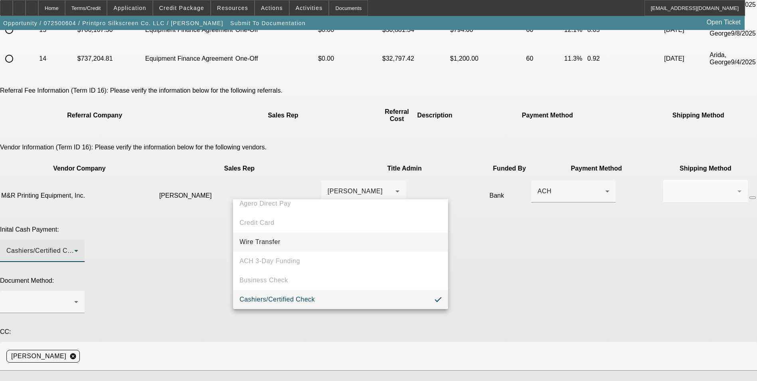
click at [273, 237] on span "Wire Transfer" at bounding box center [259, 242] width 41 height 10
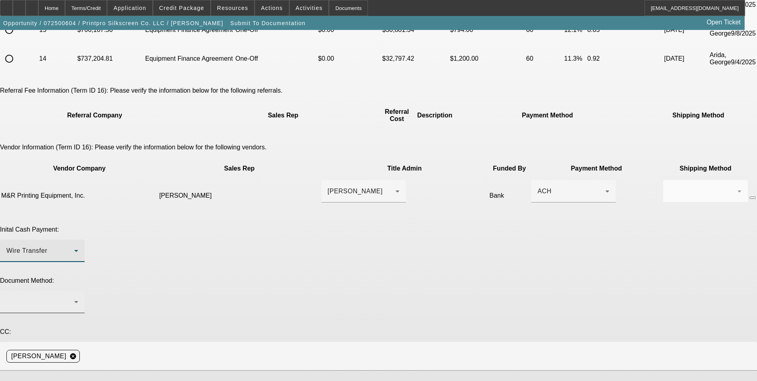
click at [78, 290] on div at bounding box center [42, 301] width 72 height 22
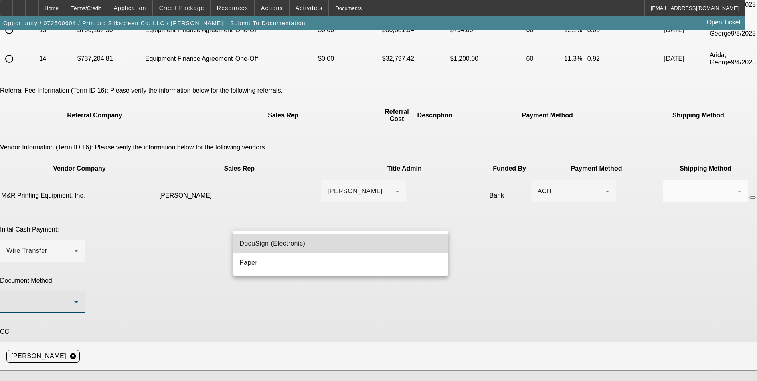
click at [277, 241] on span "DocuSign (Electronic)" at bounding box center [272, 244] width 66 height 10
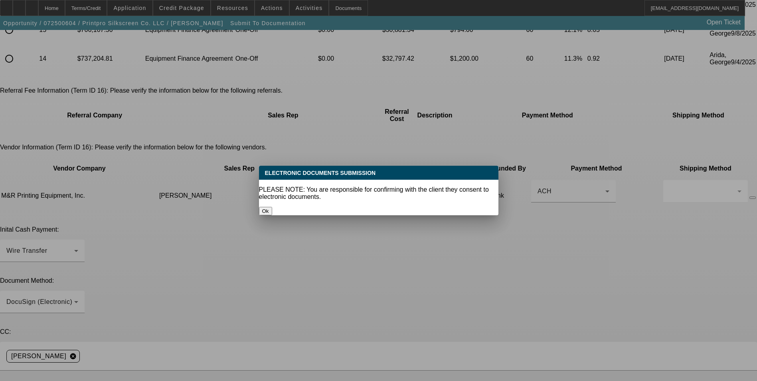
click at [272, 207] on button "Ok" at bounding box center [265, 211] width 13 height 8
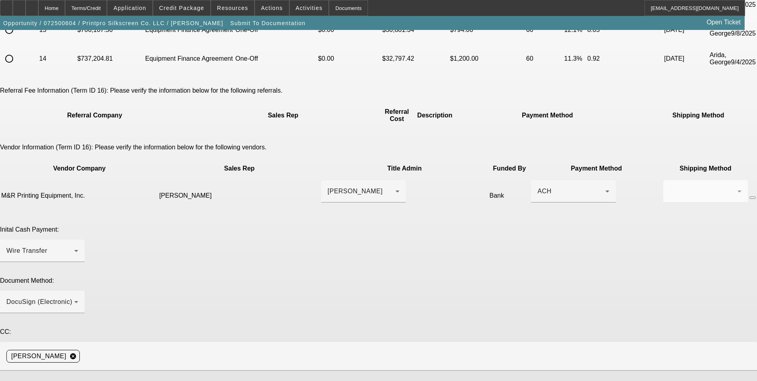
type textarea "Sarah, here is the PrintoPro deal again with the corrected invoice and term set…"
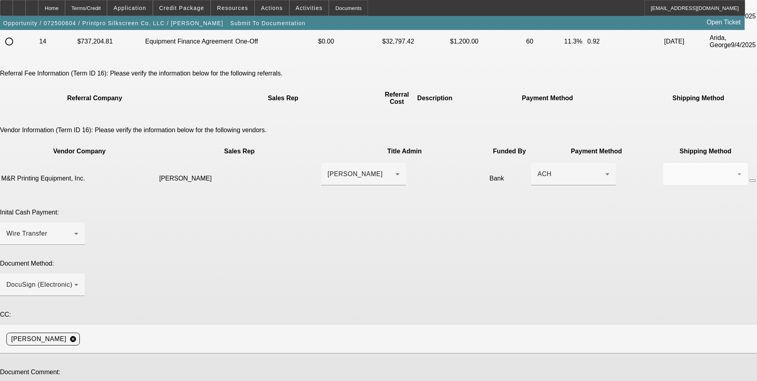
scroll to position [146, 0]
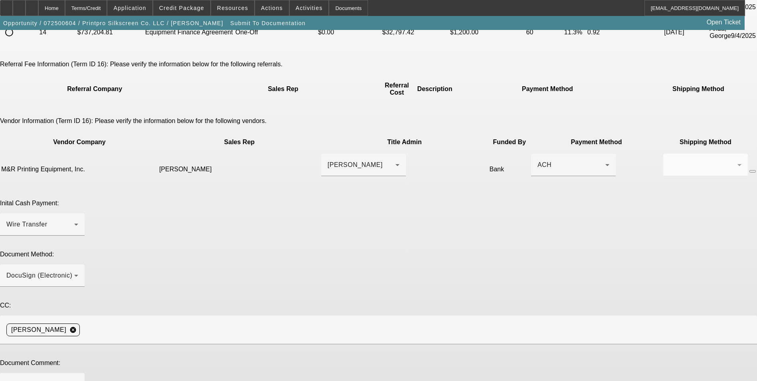
type textarea "adjusted terms based on final M&R invoice"
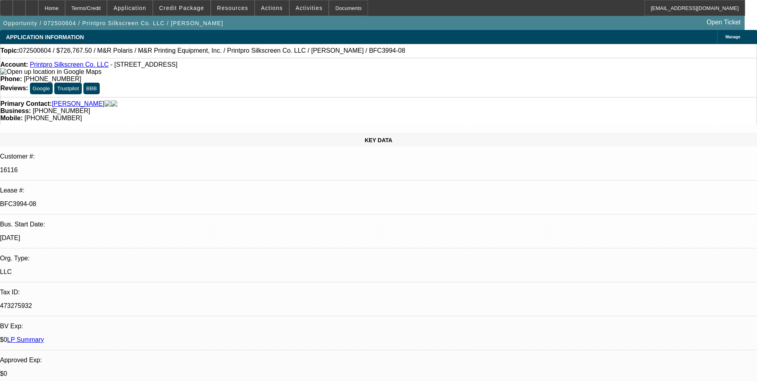
select select "0"
select select "6"
select select "0"
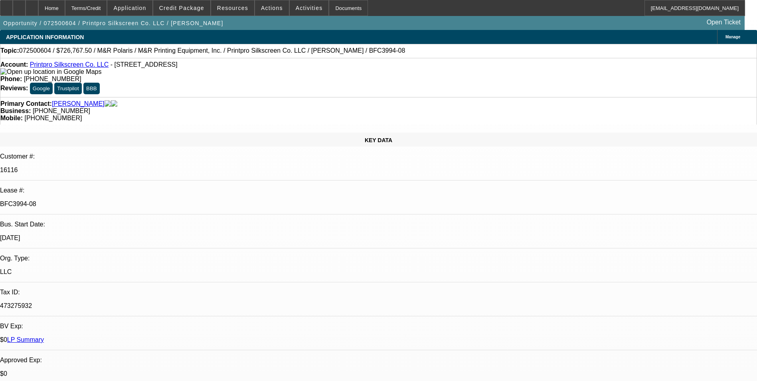
select select "0"
select select "6"
select select "0"
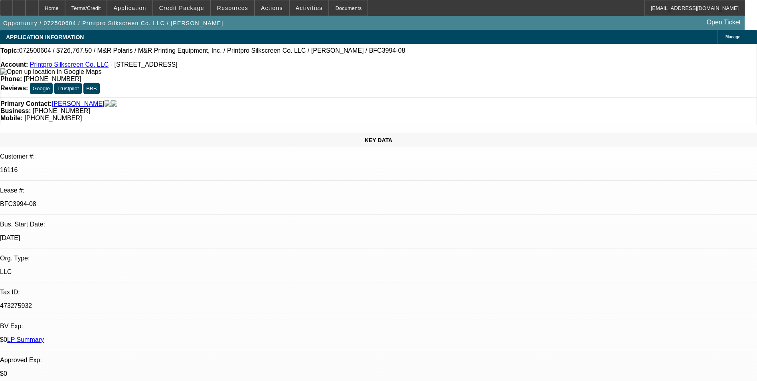
select select "0"
select select "6"
select select "0"
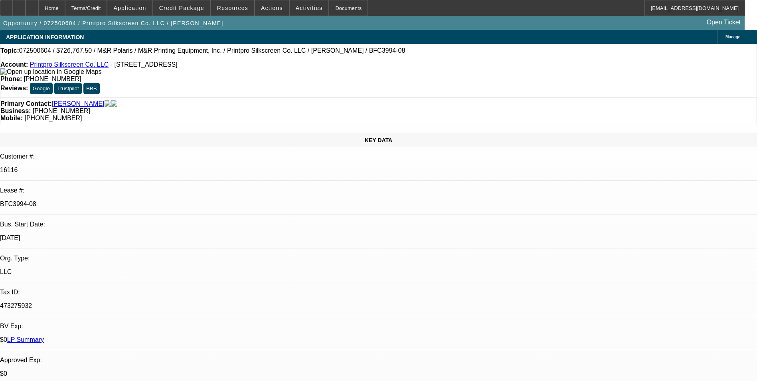
select select "6"
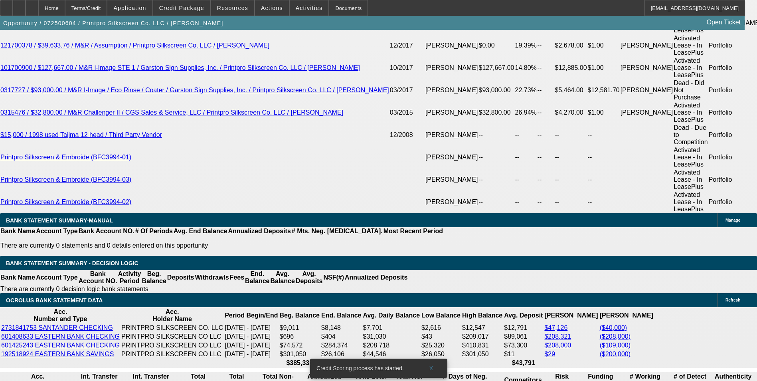
scroll to position [1644, 0]
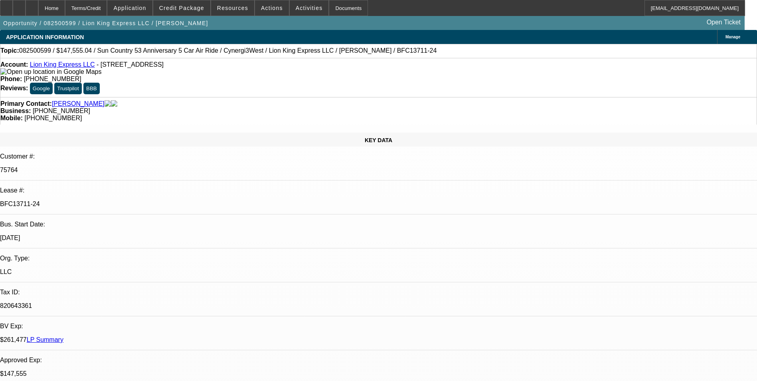
select select "0"
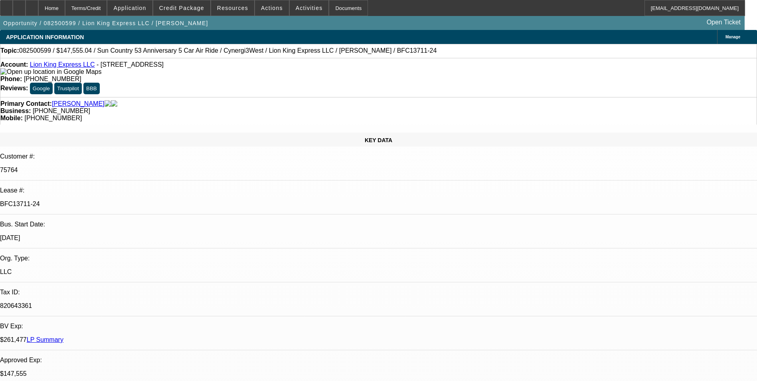
select select "0"
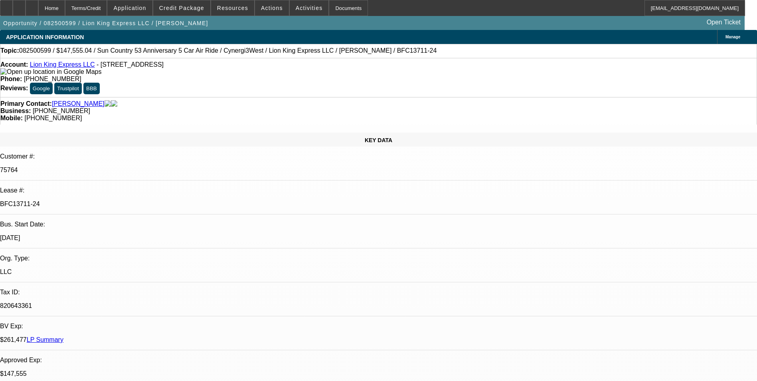
select select "0"
select select "1"
select select "6"
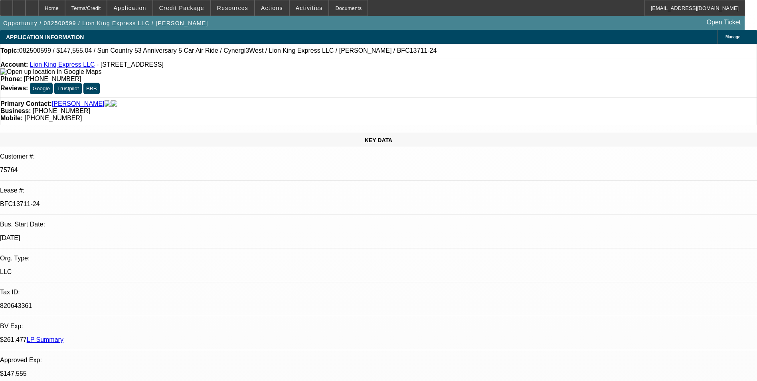
select select "1"
select select "6"
select select "1"
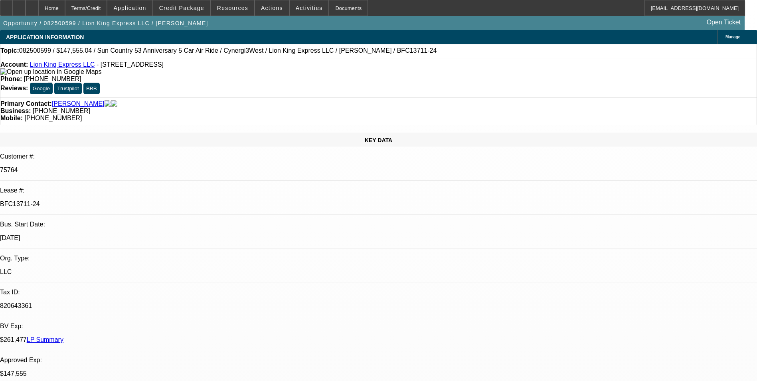
select select "6"
select select "1"
select select "6"
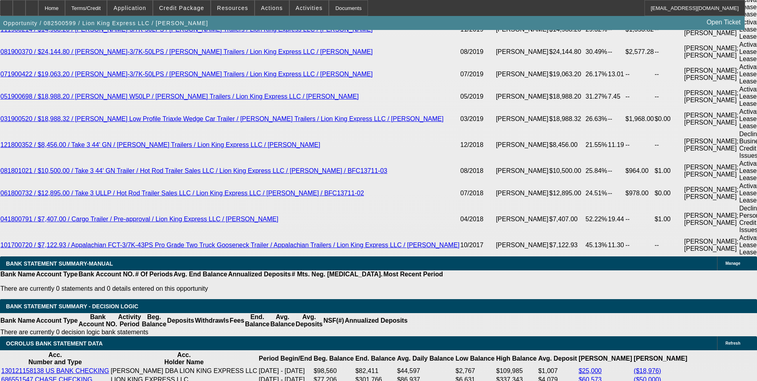
scroll to position [1955, 0]
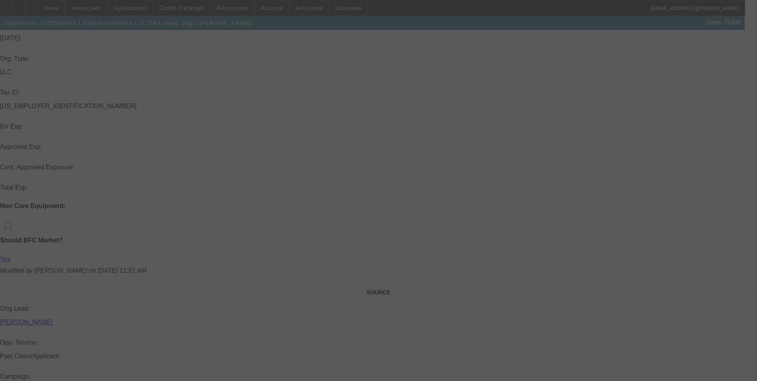
scroll to position [18, 0]
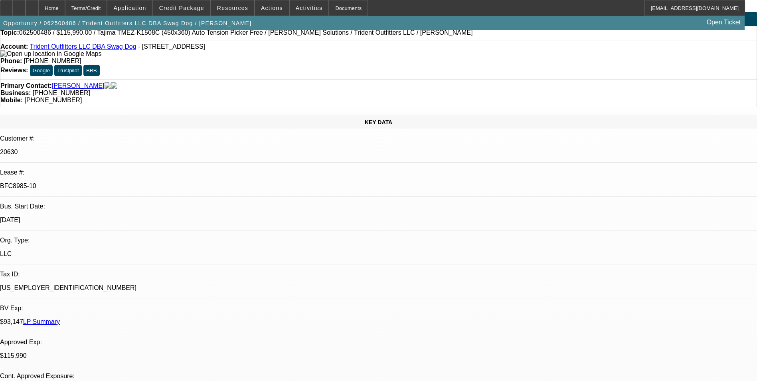
select select "0"
select select "2"
select select "0"
select select "2"
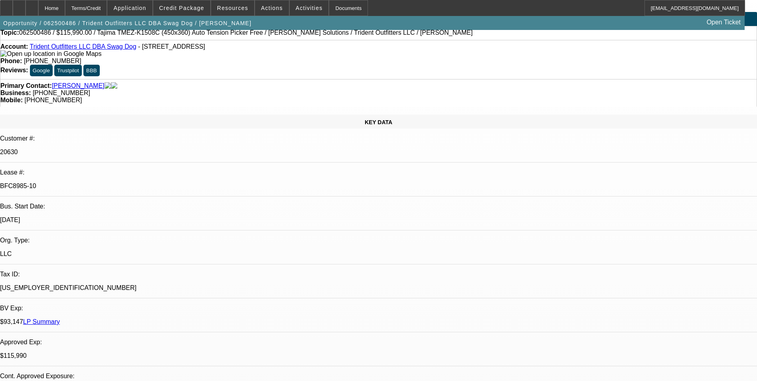
select select "0"
select select "2"
select select "0"
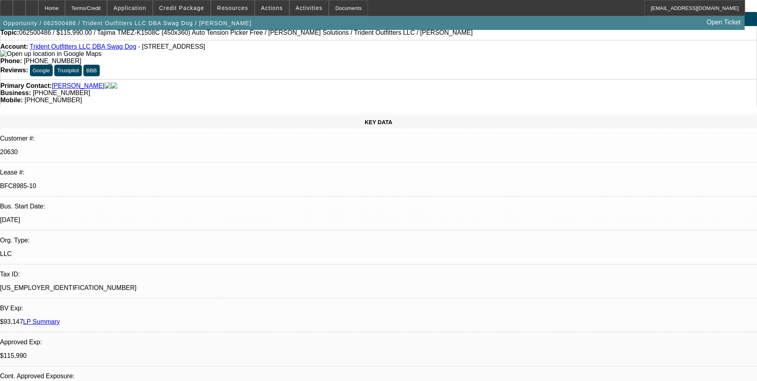
select select "0"
select select "1"
select select "2"
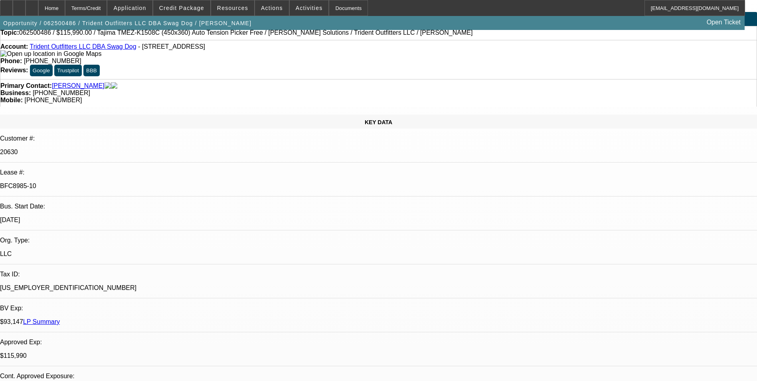
select select "1"
select select "2"
select select "1"
select select "2"
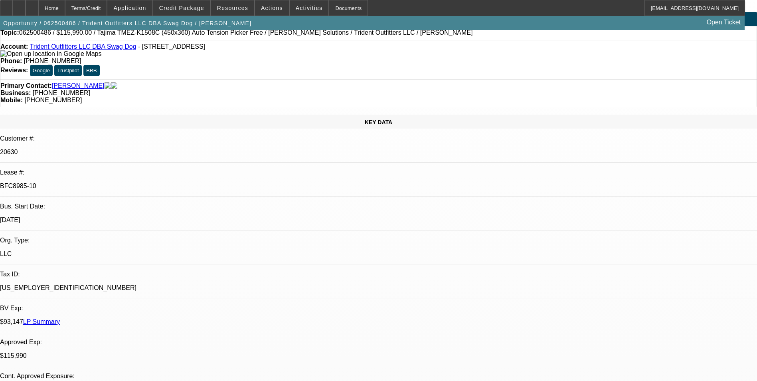
select select "2"
select select "1"
select select "2"
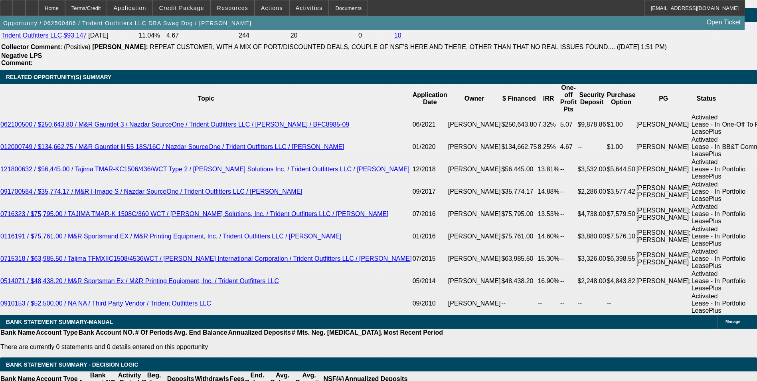
scroll to position [1414, 0]
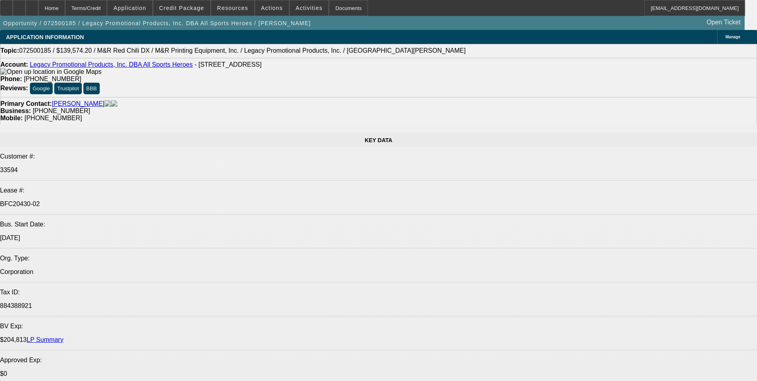
select select "0.2"
select select "2"
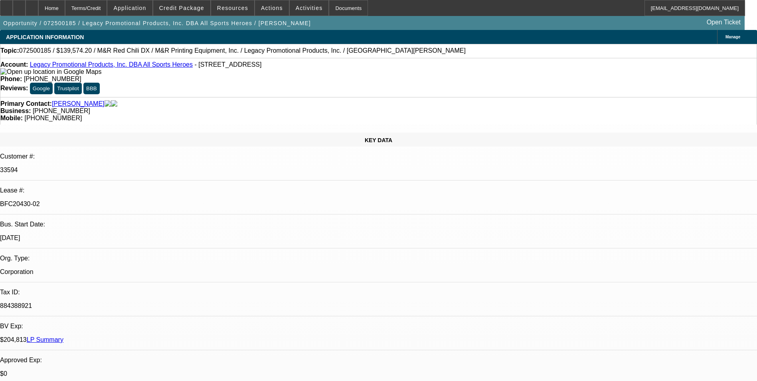
select select "0"
select select "2"
select select "0"
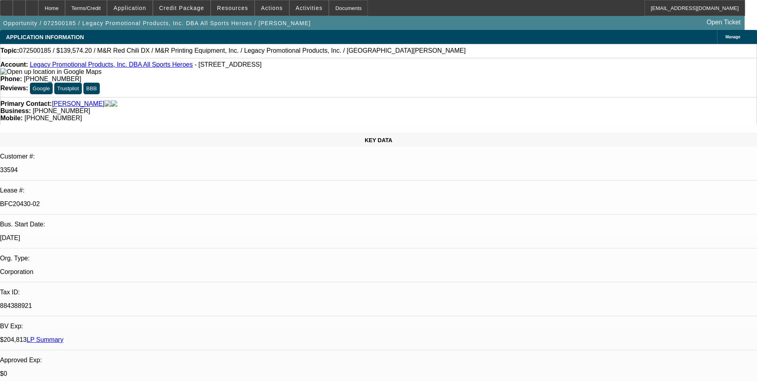
select select "2"
select select "0"
select select "2"
select select "0"
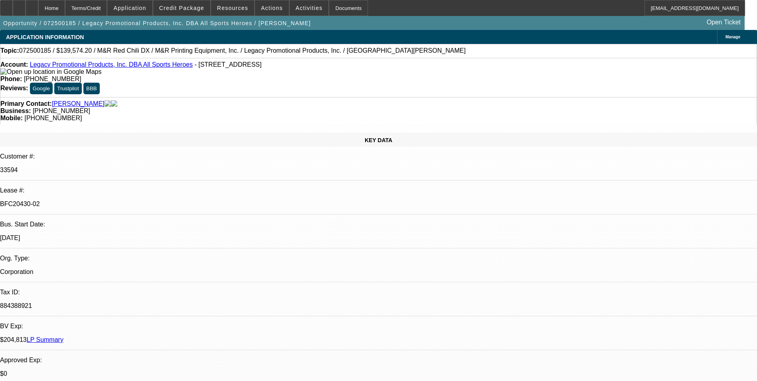
select select "1"
select select "2"
select select "6"
select select "1"
select select "2"
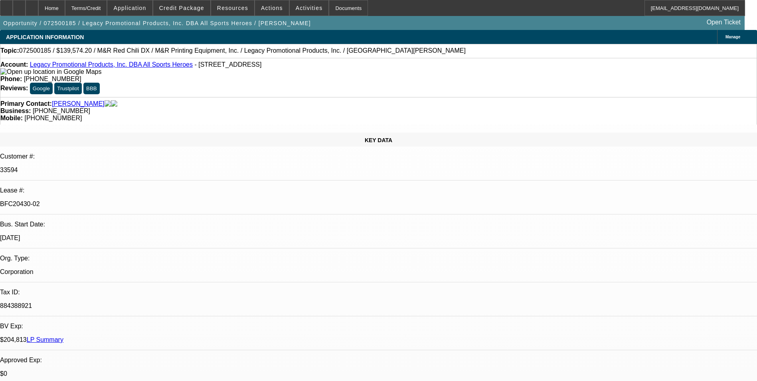
select select "6"
select select "1"
select select "2"
select select "6"
select select "1"
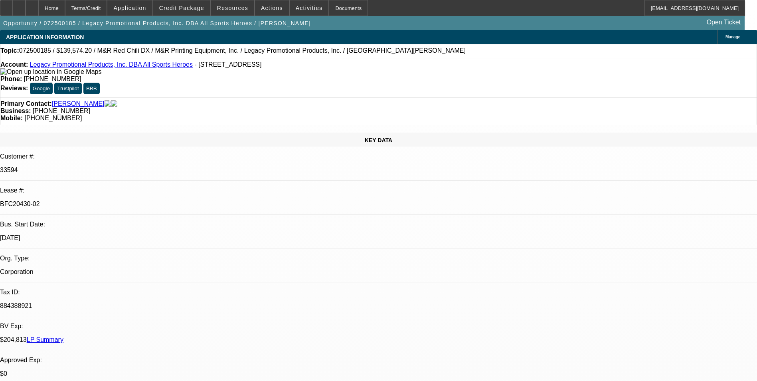
select select "2"
select select "6"
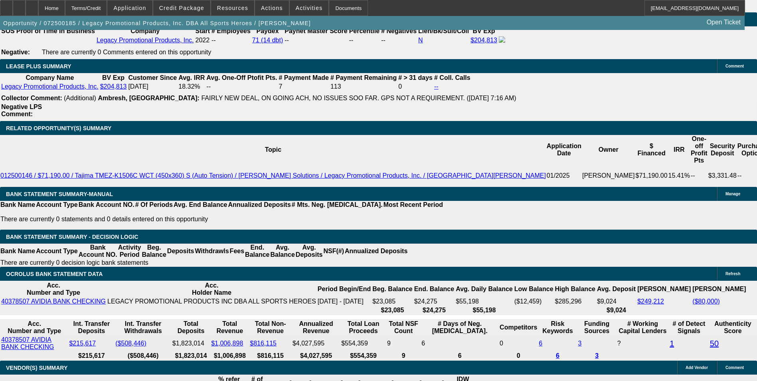
scroll to position [1516, 0]
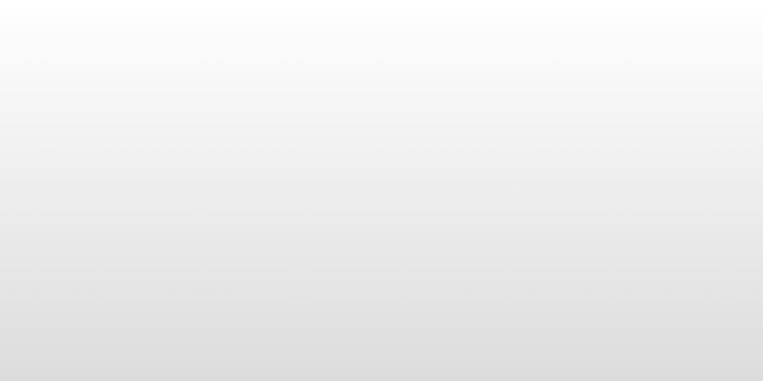
click at [355, 46] on body at bounding box center [381, 190] width 763 height 381
